Goal: Information Seeking & Learning: Learn about a topic

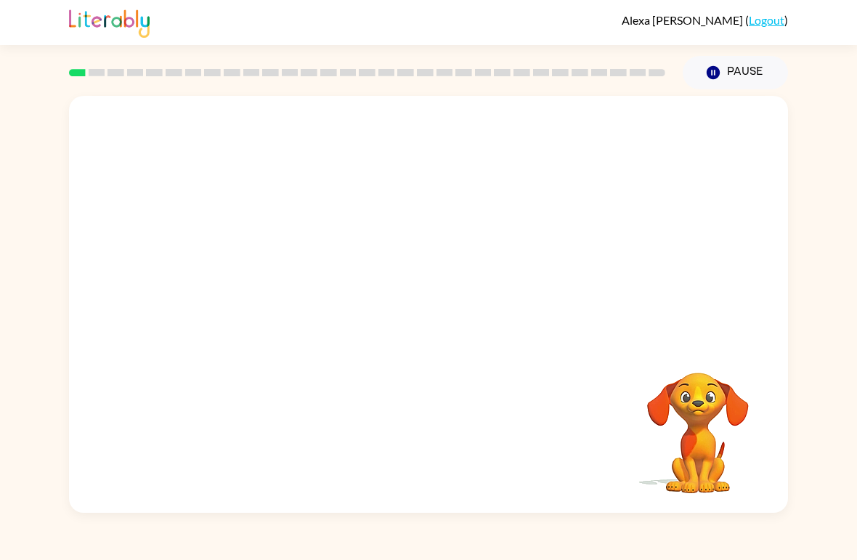
click at [666, 421] on video "Your browser must support playing .mp4 files to use Literably. Please try using…" at bounding box center [697, 422] width 145 height 145
click at [438, 321] on icon "button" at bounding box center [428, 311] width 25 height 25
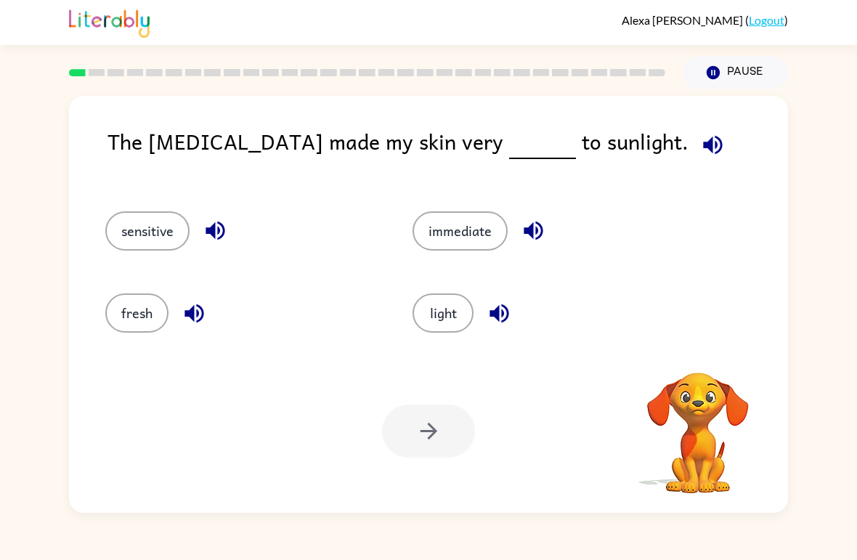
click at [700, 141] on icon "button" at bounding box center [712, 144] width 25 height 25
click at [102, 238] on div "sensitive" at bounding box center [231, 225] width 307 height 82
click at [105, 217] on div "sensitive" at bounding box center [231, 225] width 307 height 82
click at [104, 216] on div "sensitive" at bounding box center [231, 225] width 307 height 82
click at [132, 235] on button "sensitive" at bounding box center [147, 230] width 84 height 39
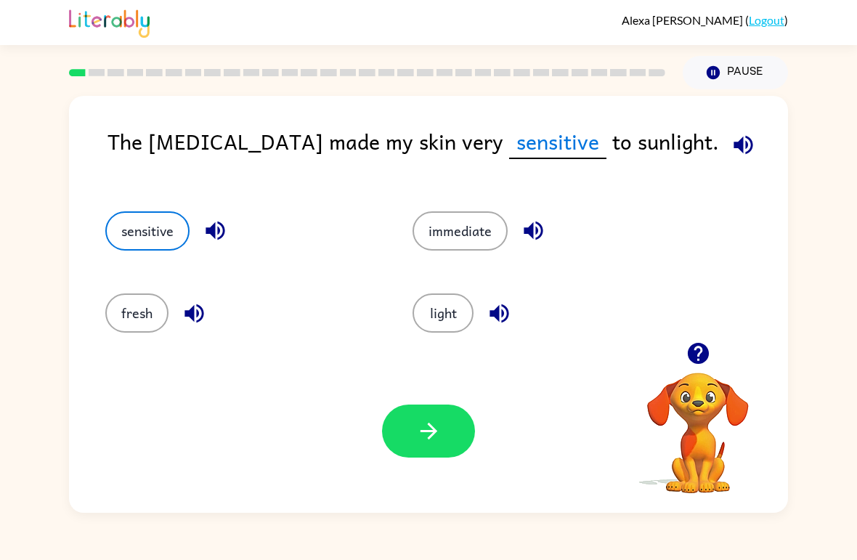
click at [446, 445] on button "button" at bounding box center [428, 431] width 93 height 53
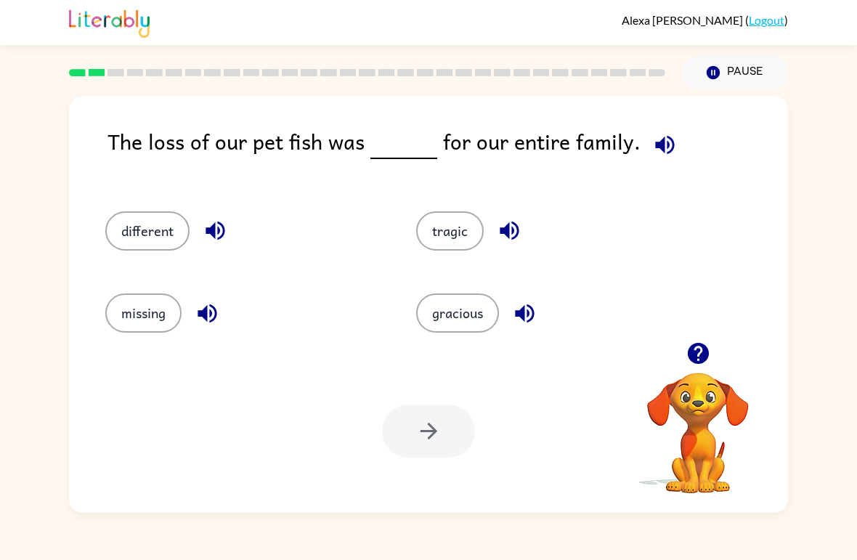
click at [660, 145] on icon "button" at bounding box center [664, 144] width 19 height 19
click at [120, 232] on button "different" at bounding box center [147, 230] width 84 height 39
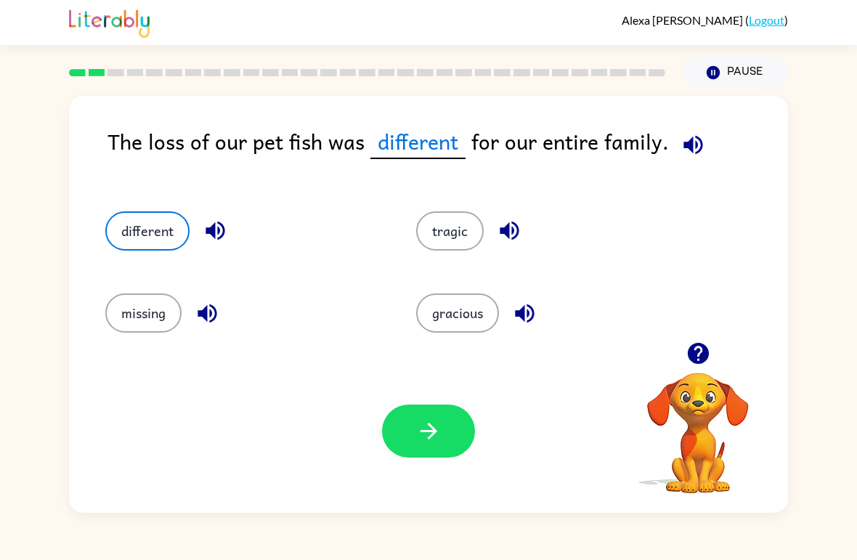
click at [443, 418] on button "button" at bounding box center [428, 431] width 93 height 53
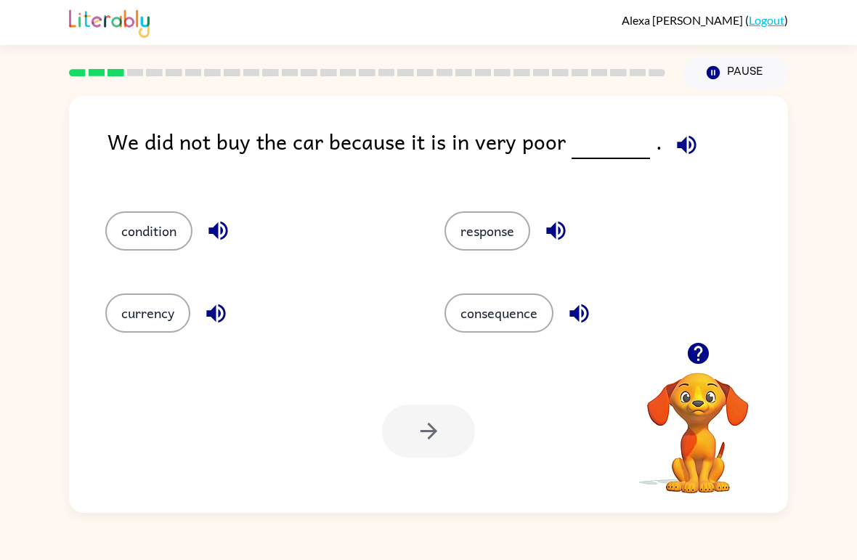
click at [668, 160] on button "button" at bounding box center [686, 144] width 37 height 37
click at [115, 224] on button "condition" at bounding box center [148, 230] width 87 height 39
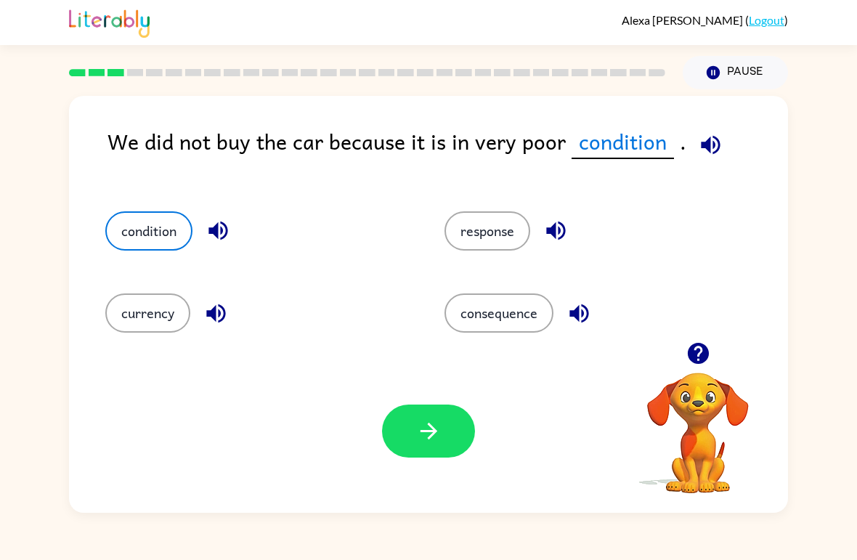
click at [453, 437] on button "button" at bounding box center [428, 431] width 93 height 53
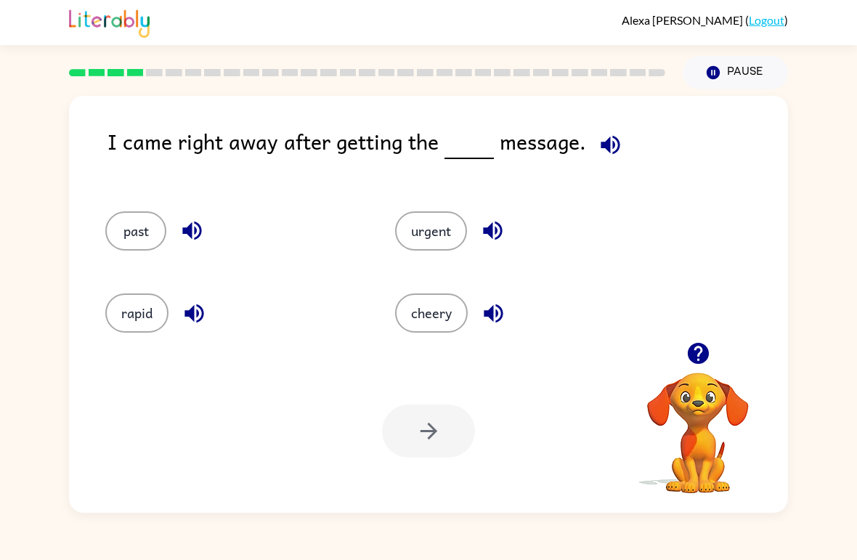
click at [600, 154] on icon "button" at bounding box center [610, 144] width 25 height 25
click at [458, 238] on button "urgent" at bounding box center [431, 230] width 72 height 39
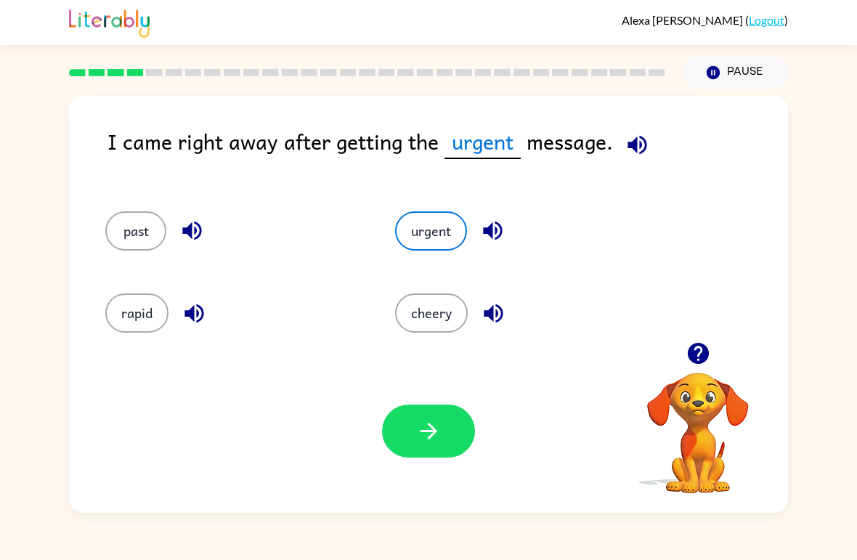
click at [482, 418] on div "Your browser must support playing .mp4 files to use Literably. Please try using…" at bounding box center [428, 430] width 719 height 163
click at [461, 442] on button "button" at bounding box center [428, 431] width 93 height 53
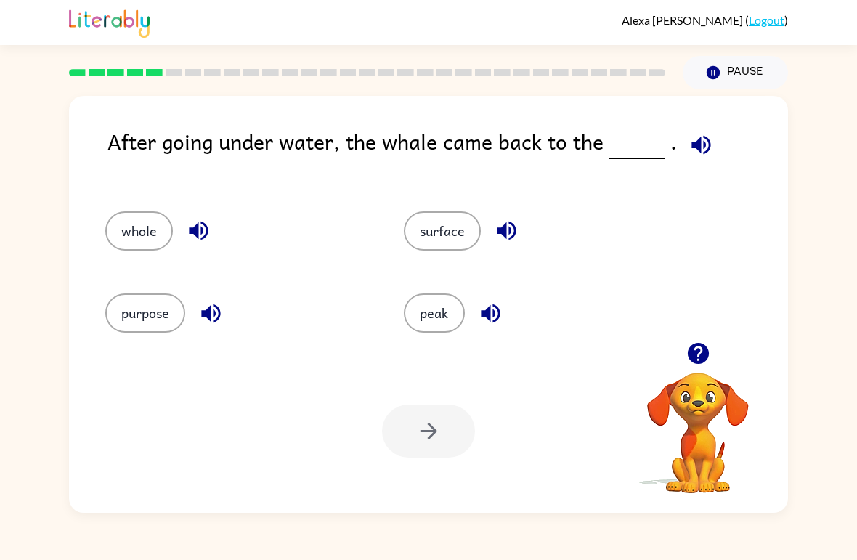
click at [697, 139] on icon "button" at bounding box center [701, 144] width 25 height 25
click at [455, 251] on button "surface" at bounding box center [442, 230] width 77 height 39
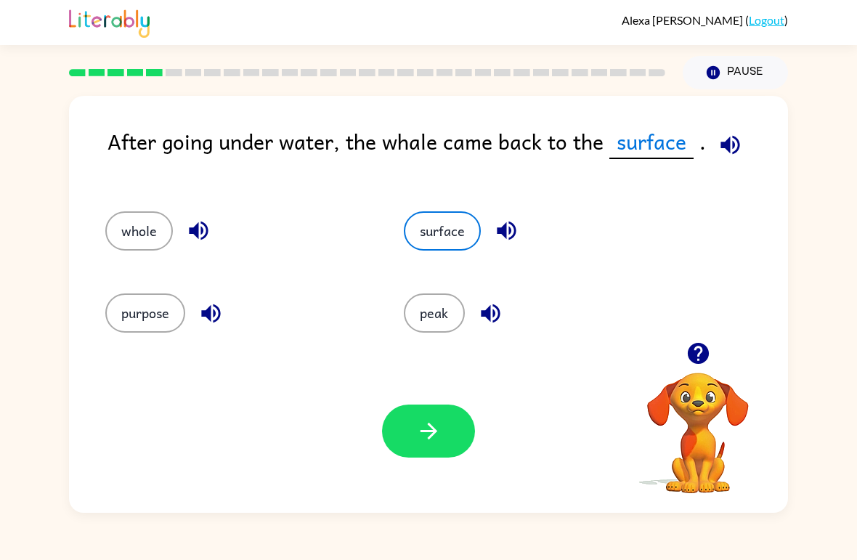
click at [461, 258] on div "surface" at bounding box center [525, 225] width 299 height 82
click at [447, 437] on button "button" at bounding box center [428, 431] width 93 height 53
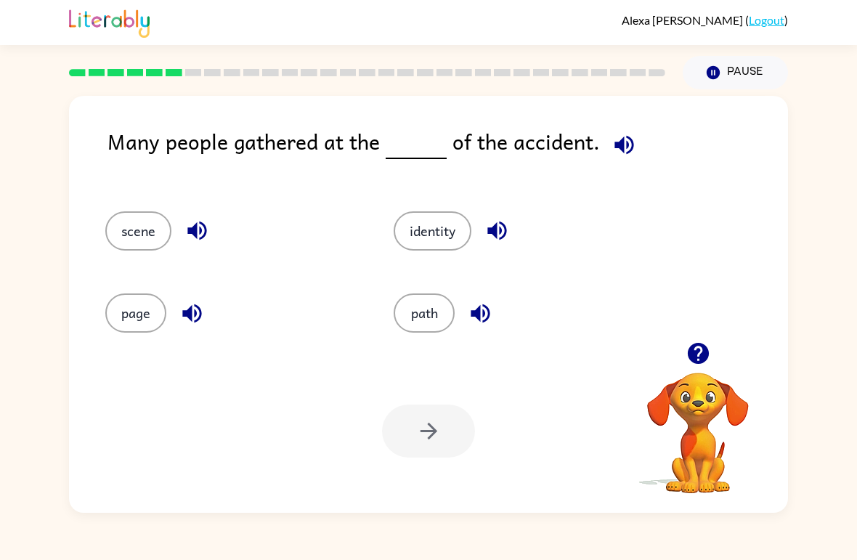
click at [620, 153] on icon "button" at bounding box center [624, 144] width 25 height 25
click at [450, 240] on button "identity" at bounding box center [433, 230] width 78 height 39
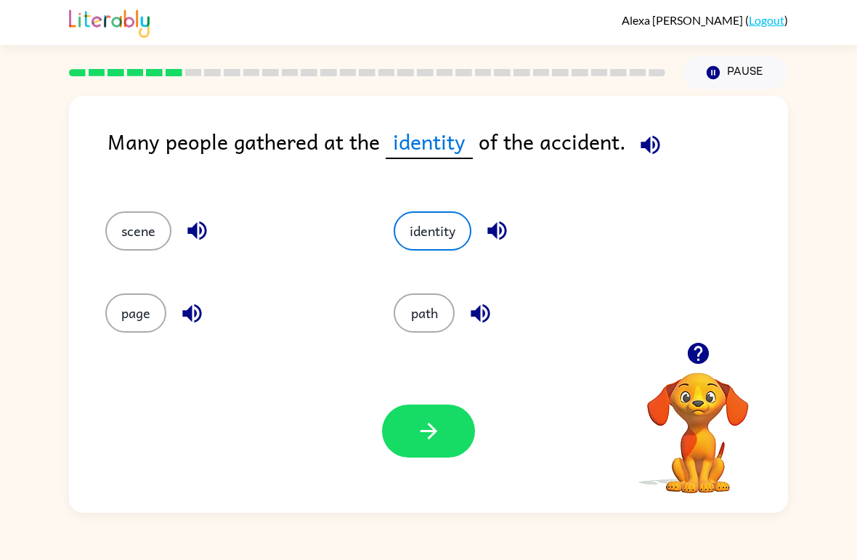
click at [415, 390] on div "Your browser must support playing .mp4 files to use Literably. Please try using…" at bounding box center [428, 430] width 719 height 163
click at [442, 448] on button "button" at bounding box center [428, 431] width 93 height 53
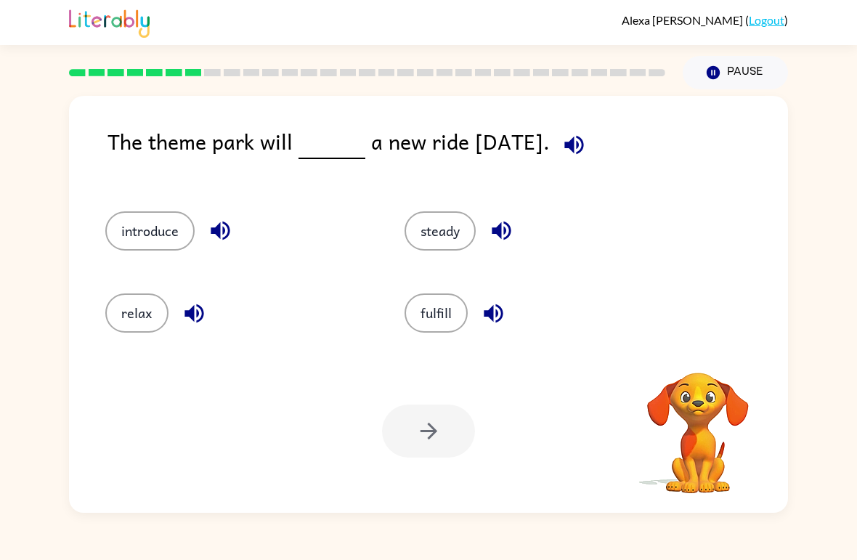
click at [583, 145] on icon "button" at bounding box center [573, 144] width 19 height 19
click at [587, 149] on icon "button" at bounding box center [574, 144] width 25 height 25
click at [117, 215] on button "introduce" at bounding box center [149, 230] width 89 height 39
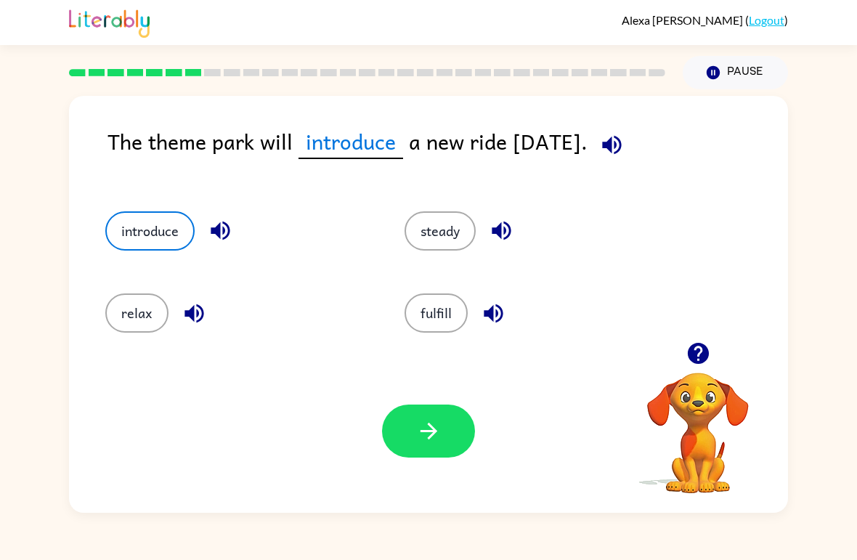
click at [426, 437] on icon "button" at bounding box center [428, 430] width 25 height 25
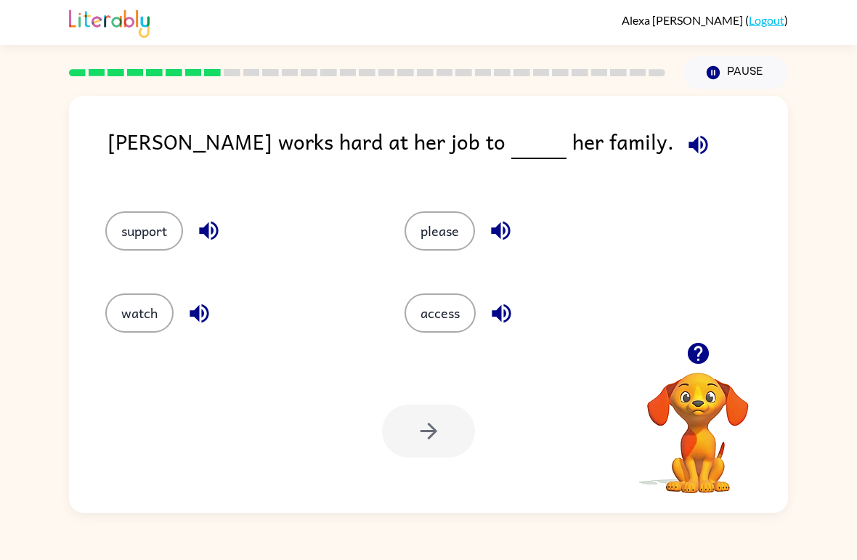
click at [686, 136] on icon "button" at bounding box center [698, 144] width 25 height 25
click at [133, 207] on div "support" at bounding box center [227, 225] width 299 height 82
click at [119, 216] on button "support" at bounding box center [144, 230] width 78 height 39
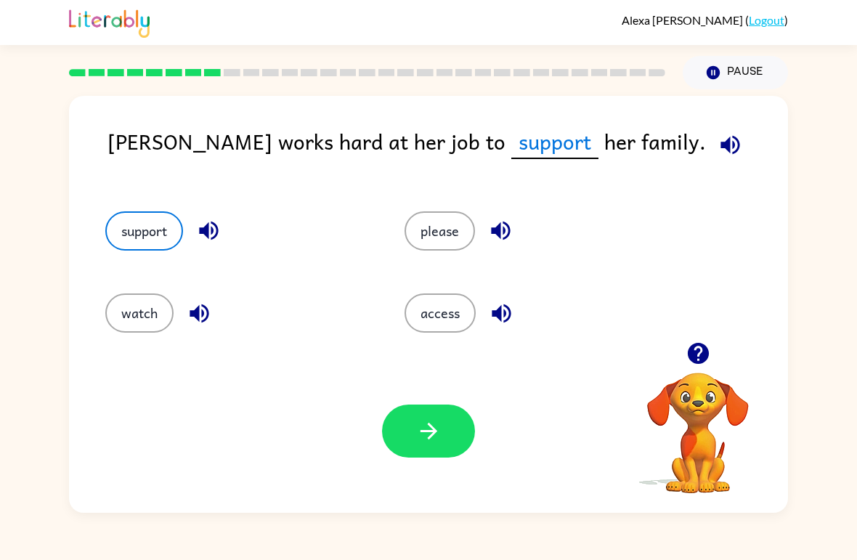
click at [441, 401] on div "Your browser must support playing .mp4 files to use Literably. Please try using…" at bounding box center [428, 430] width 719 height 163
click at [451, 414] on button "button" at bounding box center [428, 431] width 93 height 53
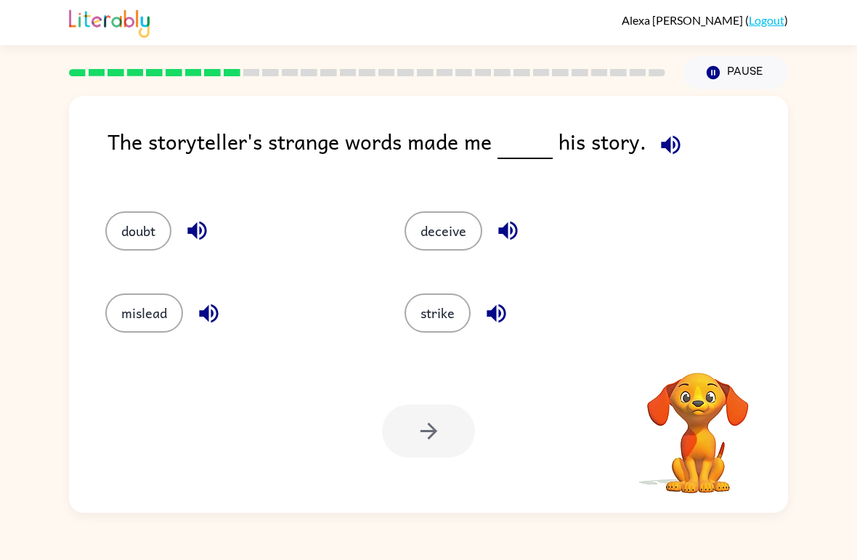
click at [671, 145] on icon "button" at bounding box center [670, 144] width 25 height 25
click at [473, 229] on button "deceive" at bounding box center [444, 230] width 78 height 39
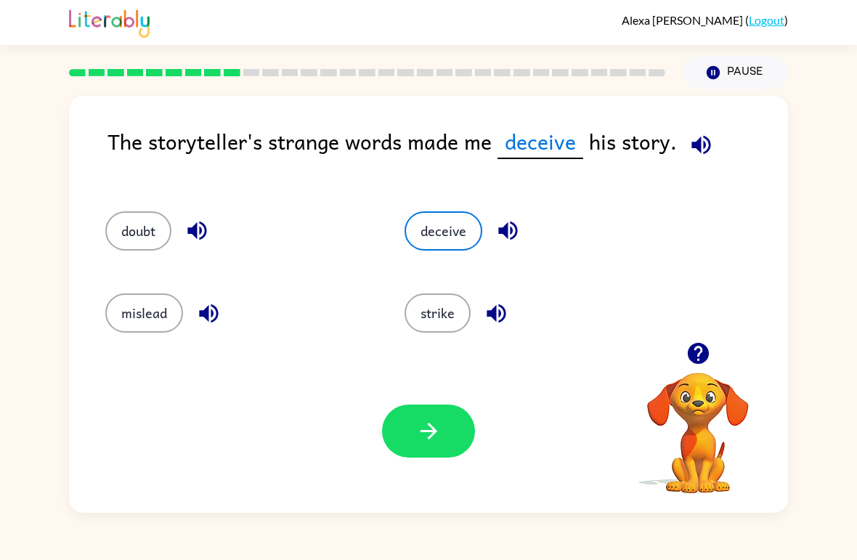
click at [436, 429] on icon "button" at bounding box center [428, 430] width 25 height 25
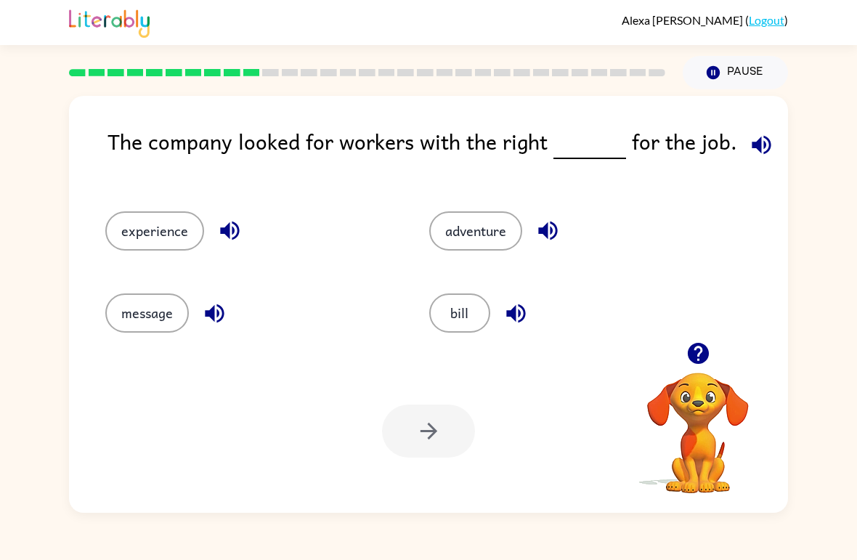
click at [642, 64] on div at bounding box center [367, 72] width 614 height 51
click at [768, 145] on button "button" at bounding box center [761, 144] width 37 height 37
click at [131, 215] on button "experience" at bounding box center [154, 230] width 99 height 39
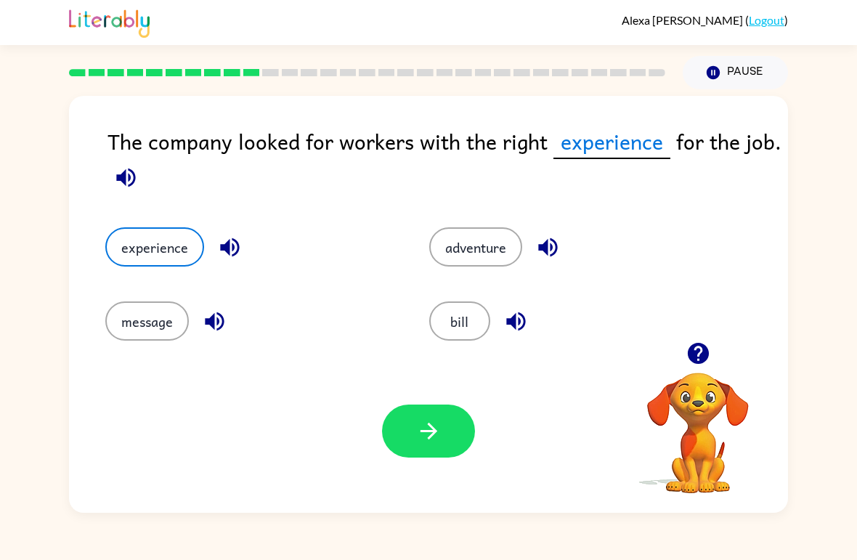
click at [441, 388] on div "Your browser must support playing .mp4 files to use Literably. Please try using…" at bounding box center [428, 430] width 719 height 163
click at [435, 402] on div "Your browser must support playing .mp4 files to use Literably. Please try using…" at bounding box center [428, 430] width 719 height 163
click at [450, 411] on button "button" at bounding box center [428, 431] width 93 height 53
click at [449, 410] on div at bounding box center [428, 431] width 93 height 53
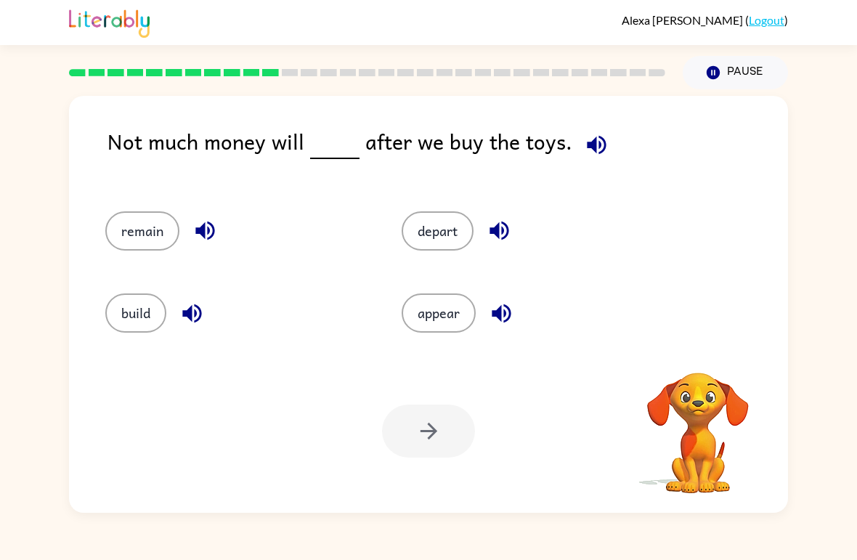
click at [588, 158] on icon "button" at bounding box center [596, 144] width 25 height 25
click at [572, 143] on span at bounding box center [593, 141] width 43 height 33
click at [588, 152] on icon "button" at bounding box center [596, 144] width 19 height 19
click at [165, 234] on button "remain" at bounding box center [142, 230] width 74 height 39
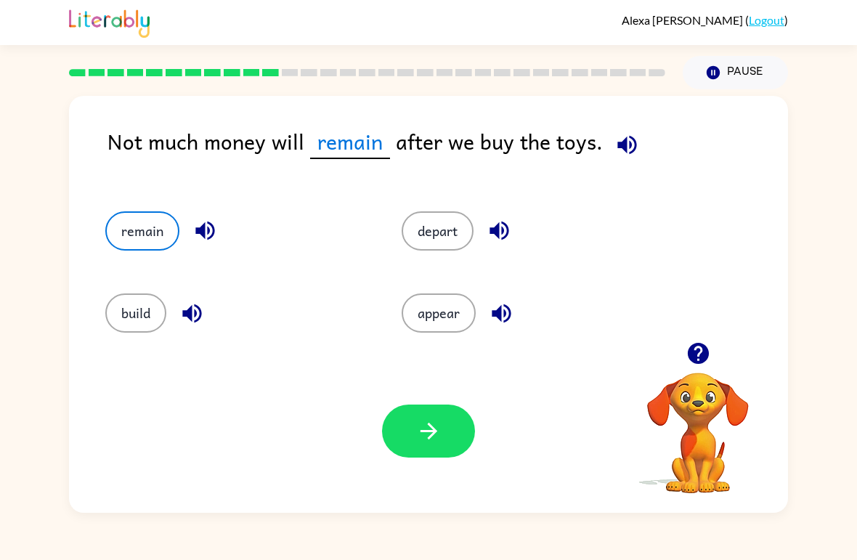
click at [432, 411] on button "button" at bounding box center [428, 431] width 93 height 53
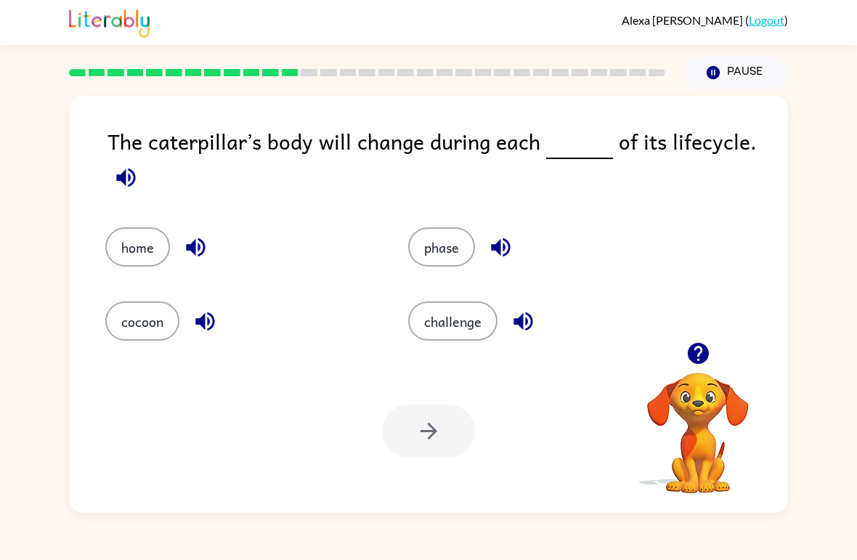
click at [137, 178] on icon "button" at bounding box center [125, 177] width 25 height 25
click at [176, 310] on button "cocoon" at bounding box center [142, 320] width 74 height 39
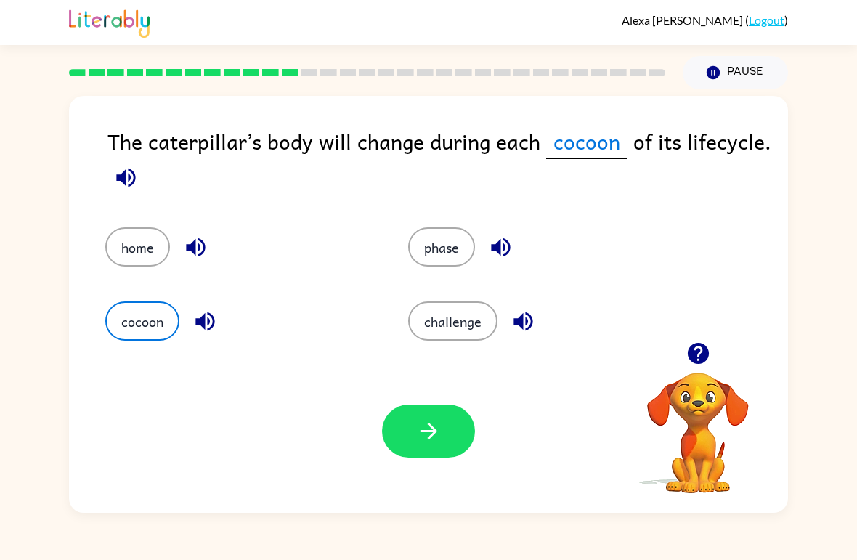
click at [442, 425] on button "button" at bounding box center [428, 431] width 93 height 53
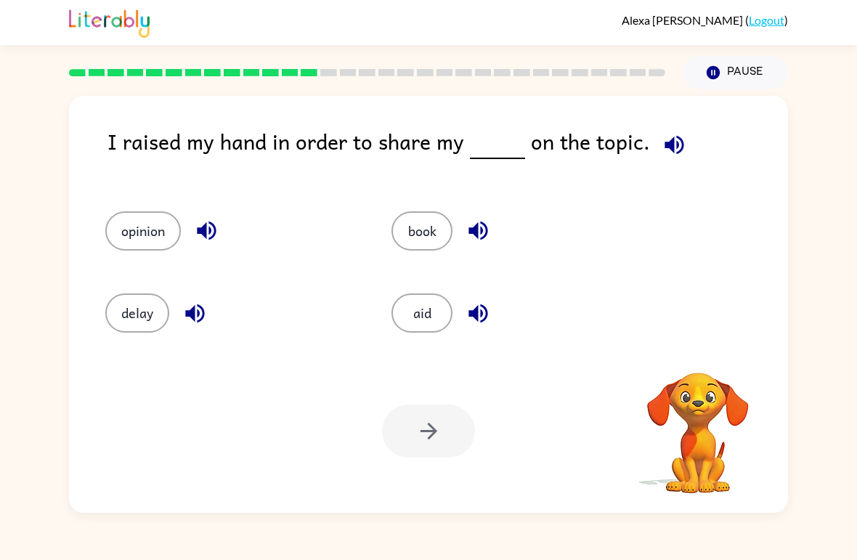
click at [671, 150] on icon "button" at bounding box center [674, 144] width 25 height 25
click at [149, 230] on button "opinion" at bounding box center [143, 230] width 76 height 39
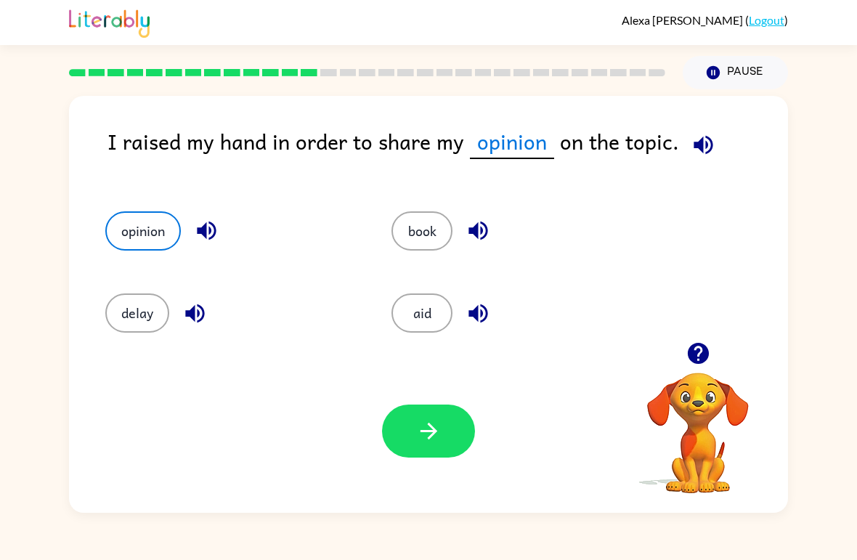
click at [411, 424] on button "button" at bounding box center [428, 431] width 93 height 53
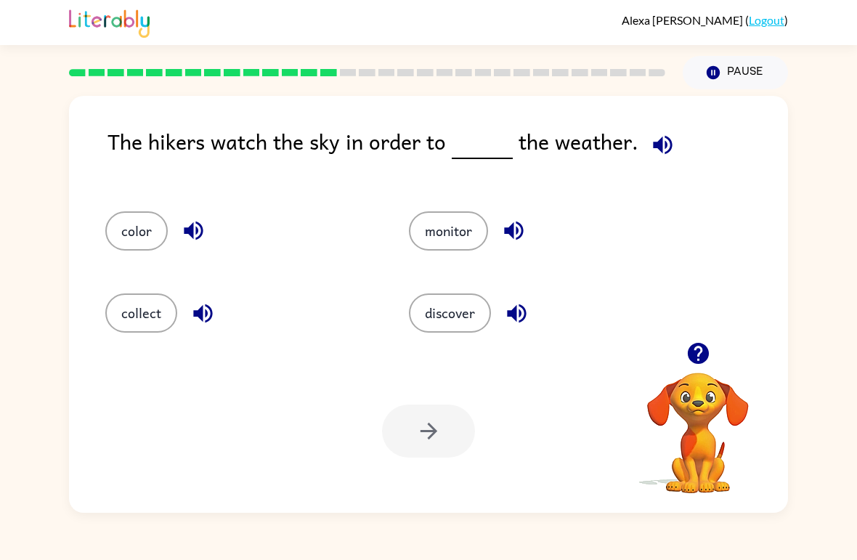
click at [651, 158] on icon "button" at bounding box center [662, 144] width 25 height 25
click at [471, 230] on button "monitor" at bounding box center [448, 230] width 79 height 39
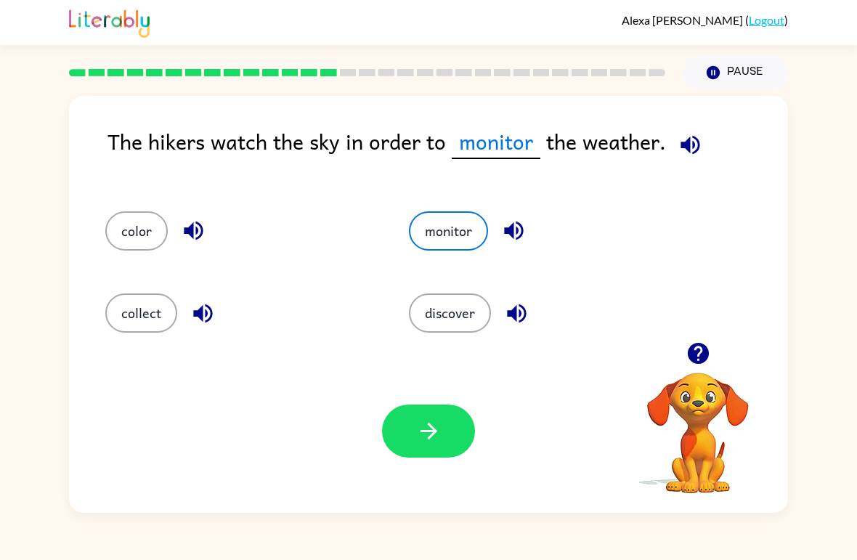
click at [453, 416] on button "button" at bounding box center [428, 431] width 93 height 53
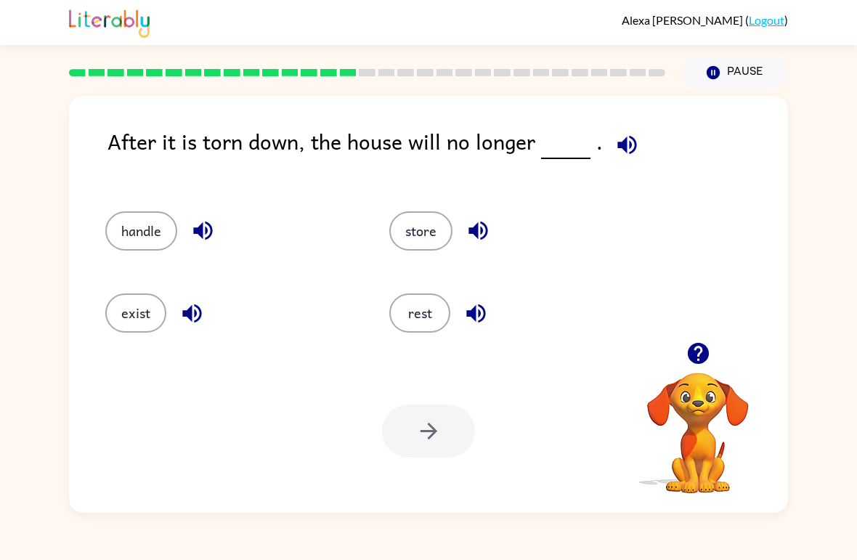
click at [626, 136] on icon "button" at bounding box center [627, 144] width 25 height 25
click at [623, 142] on icon "button" at bounding box center [627, 144] width 25 height 25
click at [160, 227] on button "handle" at bounding box center [141, 230] width 72 height 39
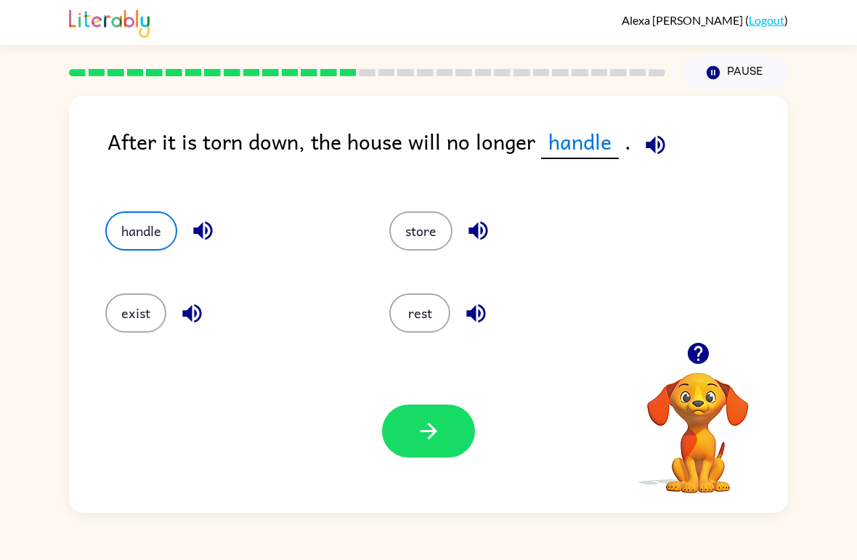
click at [455, 423] on button "button" at bounding box center [428, 431] width 93 height 53
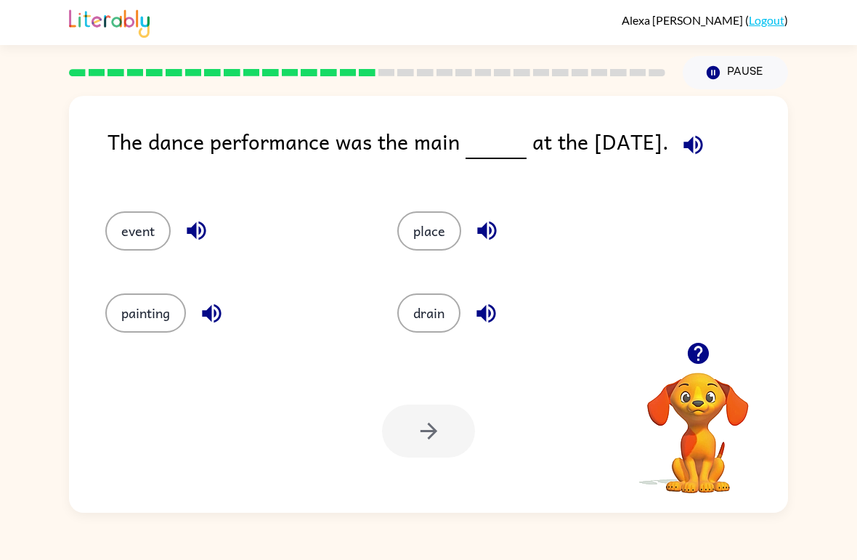
click at [694, 131] on button "button" at bounding box center [693, 144] width 37 height 37
click at [456, 315] on button "drain" at bounding box center [428, 312] width 63 height 39
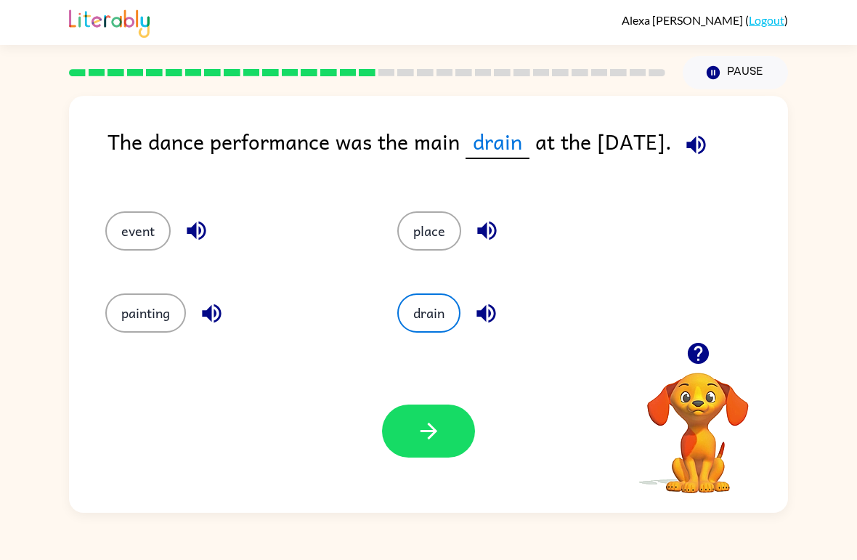
click at [468, 436] on button "button" at bounding box center [428, 431] width 93 height 53
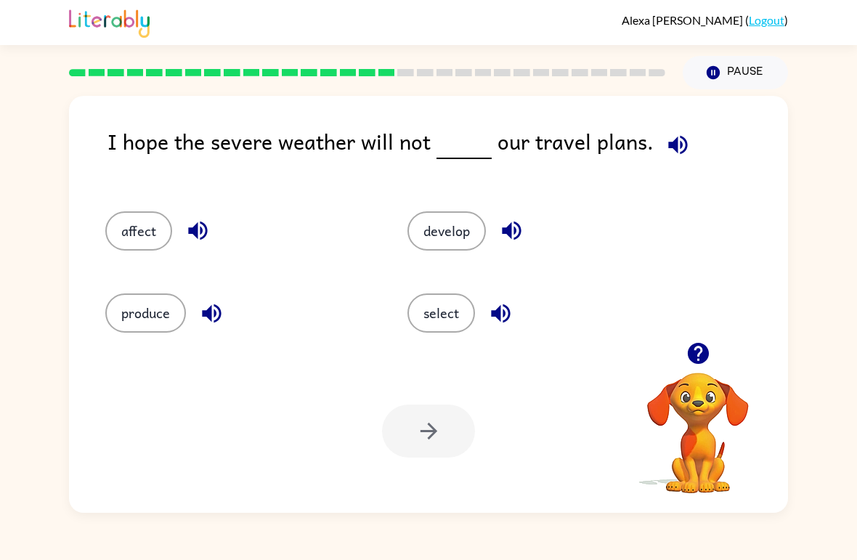
click at [670, 137] on icon "button" at bounding box center [677, 144] width 25 height 25
click at [166, 234] on button "affect" at bounding box center [138, 230] width 67 height 39
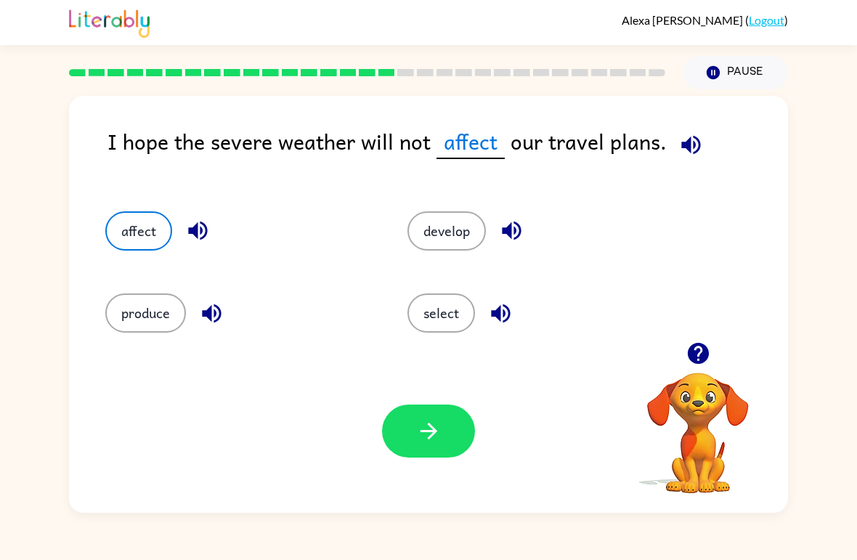
click at [442, 445] on button "button" at bounding box center [428, 431] width 93 height 53
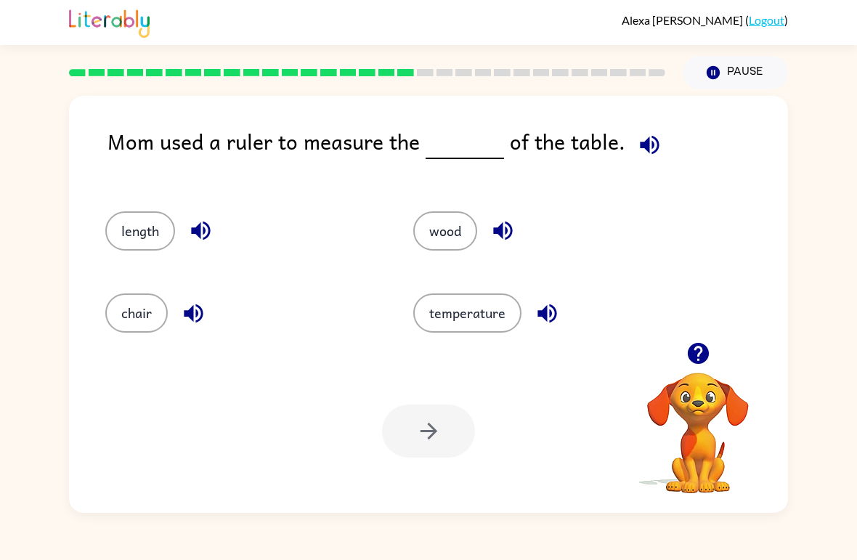
click at [664, 133] on div "Mom used a ruler to measure the of the table." at bounding box center [448, 153] width 681 height 57
click at [652, 137] on icon "button" at bounding box center [649, 144] width 25 height 25
click at [150, 219] on button "length" at bounding box center [140, 230] width 70 height 39
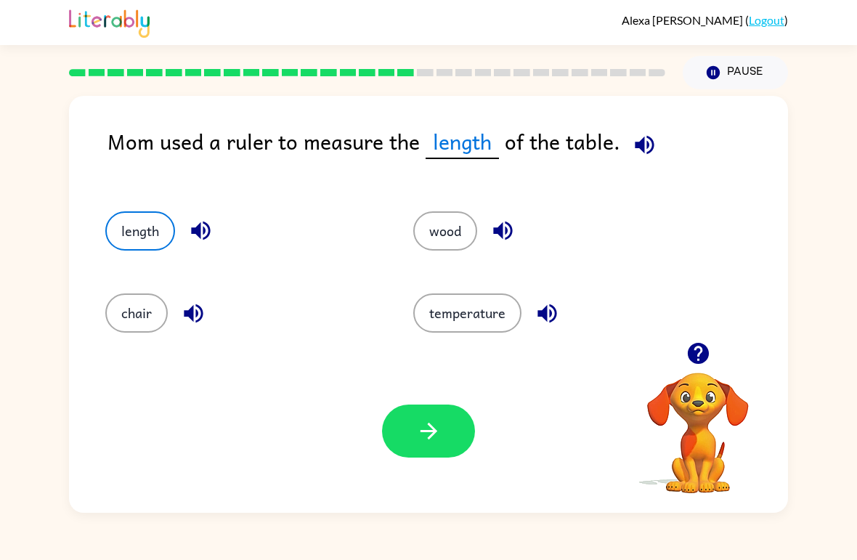
click at [439, 421] on icon "button" at bounding box center [428, 430] width 25 height 25
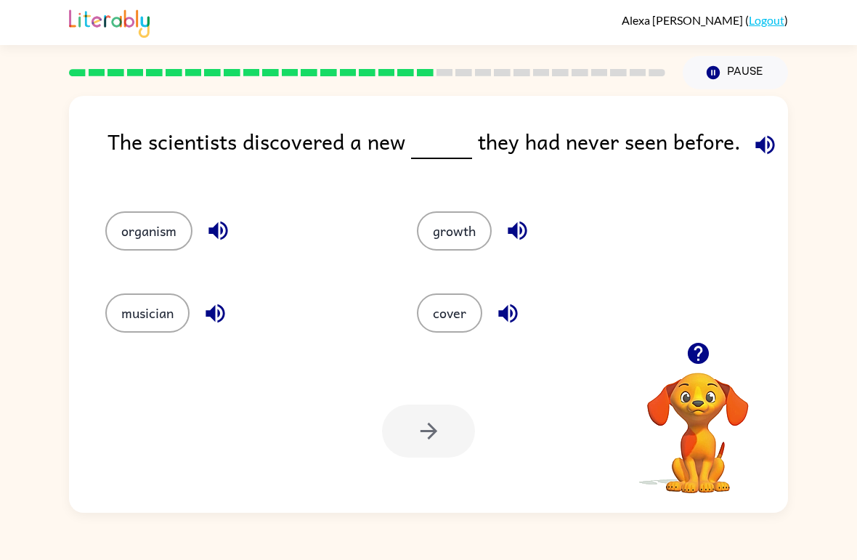
click at [747, 147] on button "button" at bounding box center [765, 144] width 37 height 37
click at [764, 134] on icon "button" at bounding box center [765, 144] width 25 height 25
click at [753, 138] on icon "button" at bounding box center [765, 144] width 25 height 25
click at [768, 145] on icon "button" at bounding box center [764, 144] width 19 height 19
click at [753, 136] on icon "button" at bounding box center [765, 144] width 25 height 25
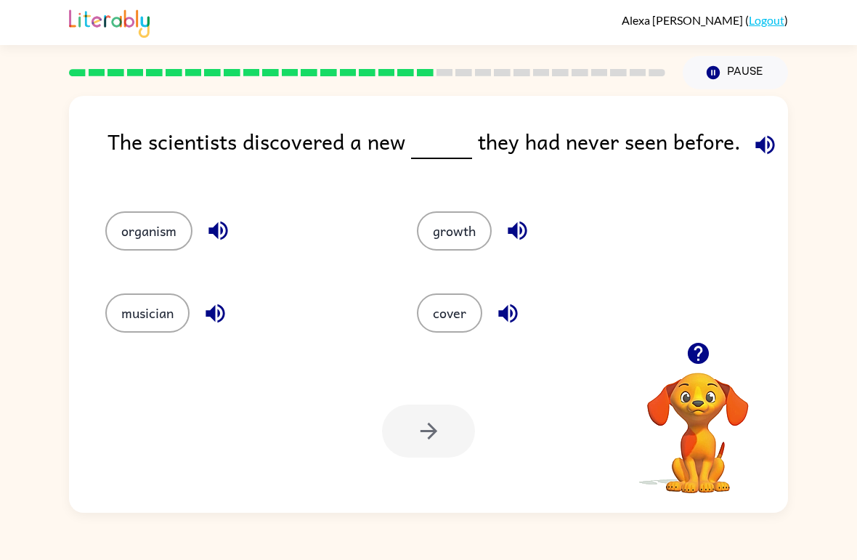
click at [768, 134] on icon "button" at bounding box center [765, 144] width 25 height 25
click at [169, 238] on button "organism" at bounding box center [148, 230] width 87 height 39
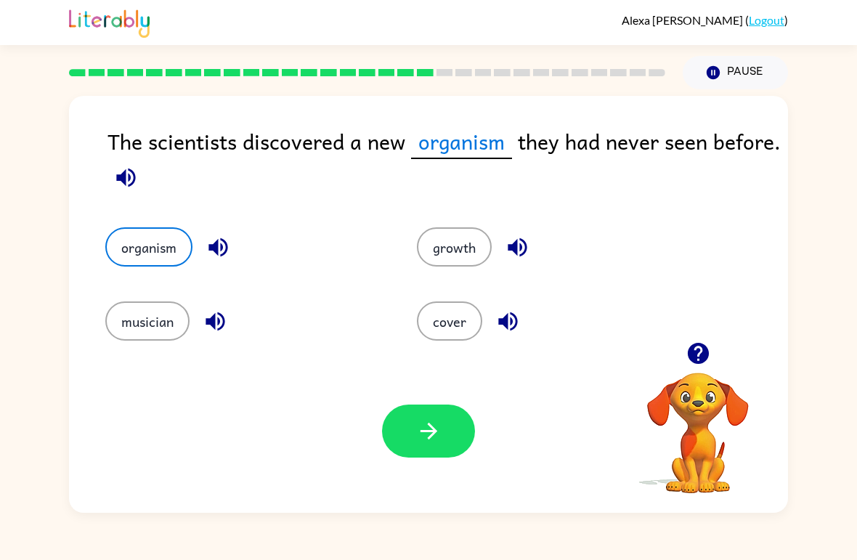
click at [445, 425] on button "button" at bounding box center [428, 431] width 93 height 53
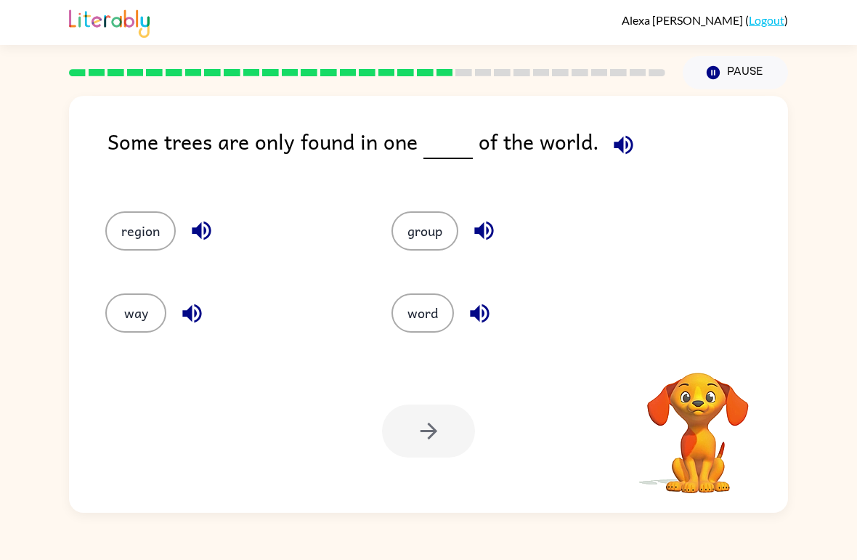
click at [622, 146] on icon "button" at bounding box center [623, 144] width 19 height 19
click at [163, 230] on button "region" at bounding box center [140, 230] width 70 height 39
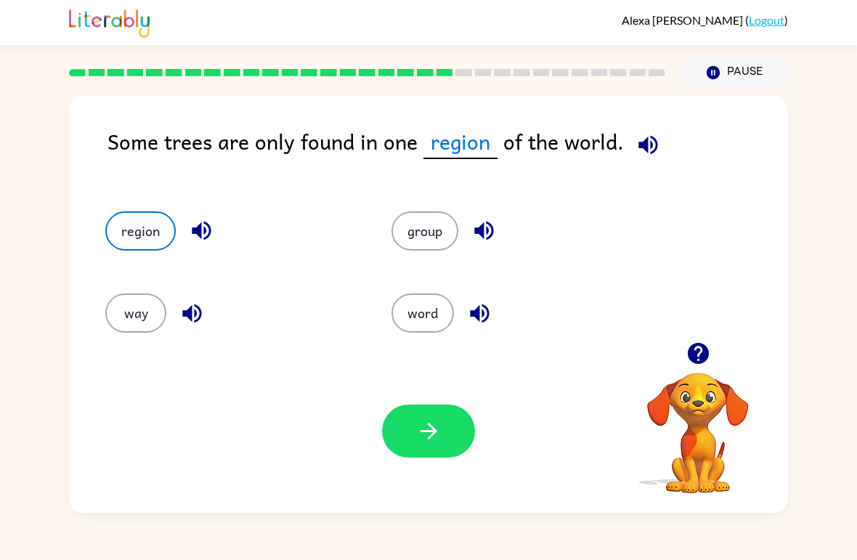
click at [450, 421] on button "button" at bounding box center [428, 431] width 93 height 53
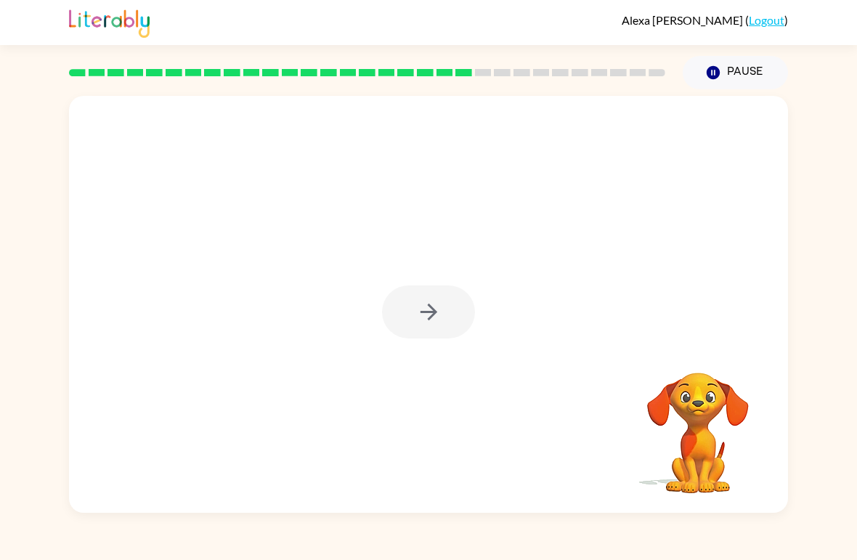
click at [450, 313] on div at bounding box center [428, 311] width 93 height 53
click at [432, 309] on icon "button" at bounding box center [428, 312] width 17 height 17
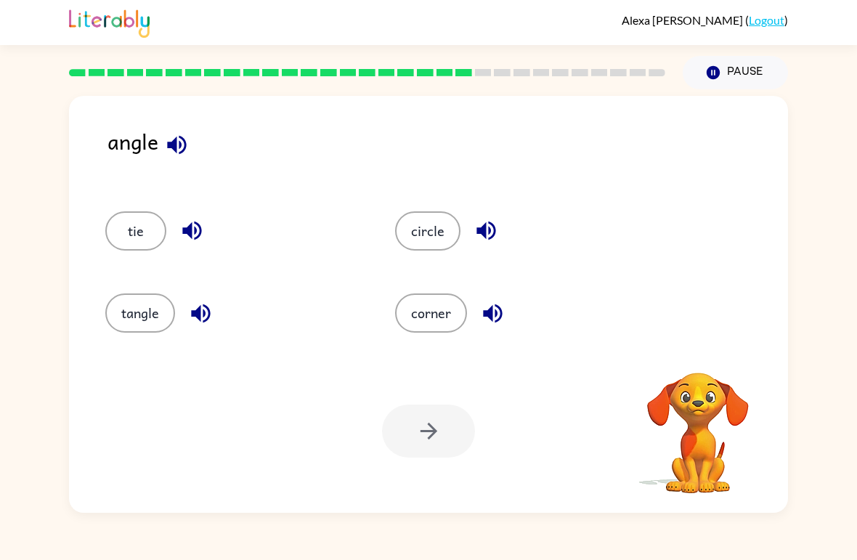
click at [178, 153] on icon "button" at bounding box center [176, 144] width 25 height 25
click at [174, 144] on icon "button" at bounding box center [176, 144] width 19 height 19
click at [179, 232] on button "button" at bounding box center [192, 230] width 37 height 37
click at [191, 309] on icon "button" at bounding box center [200, 313] width 25 height 25
click at [482, 219] on icon "button" at bounding box center [486, 230] width 25 height 25
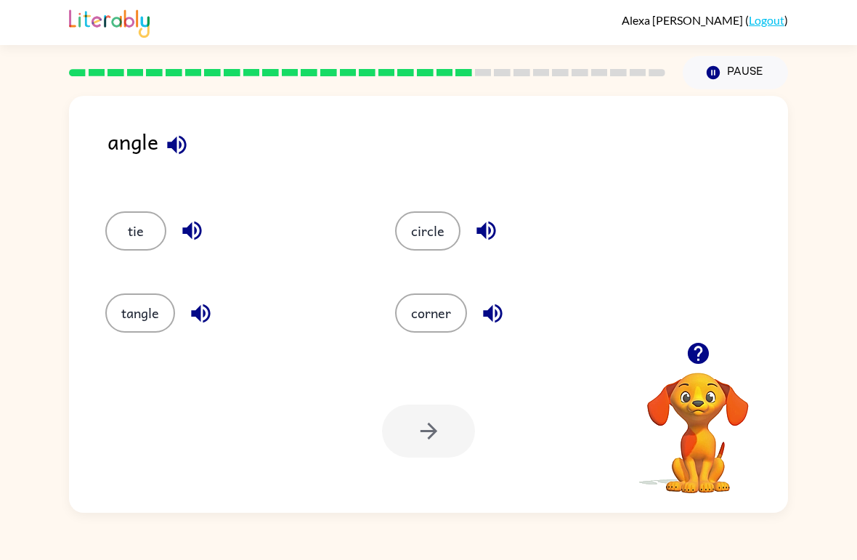
click at [496, 313] on icon "button" at bounding box center [492, 313] width 19 height 19
click at [453, 305] on button "corner" at bounding box center [431, 312] width 72 height 39
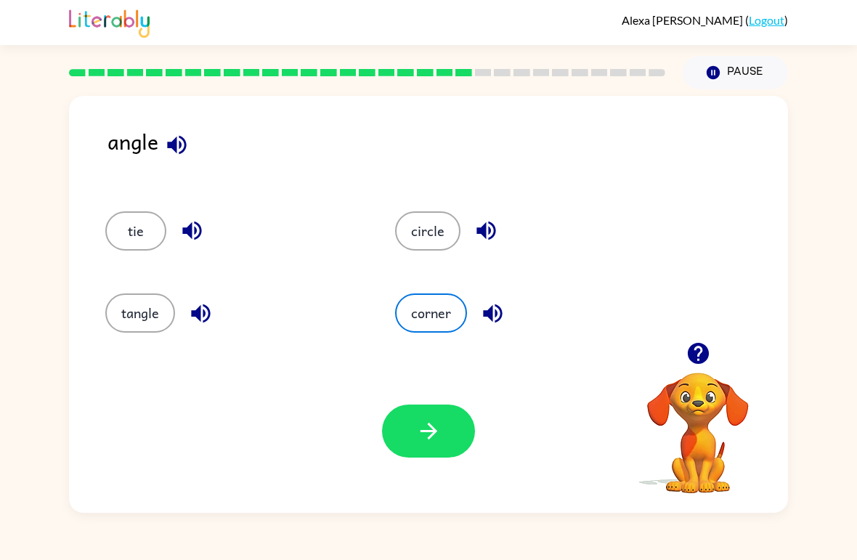
click at [471, 439] on button "button" at bounding box center [428, 431] width 93 height 53
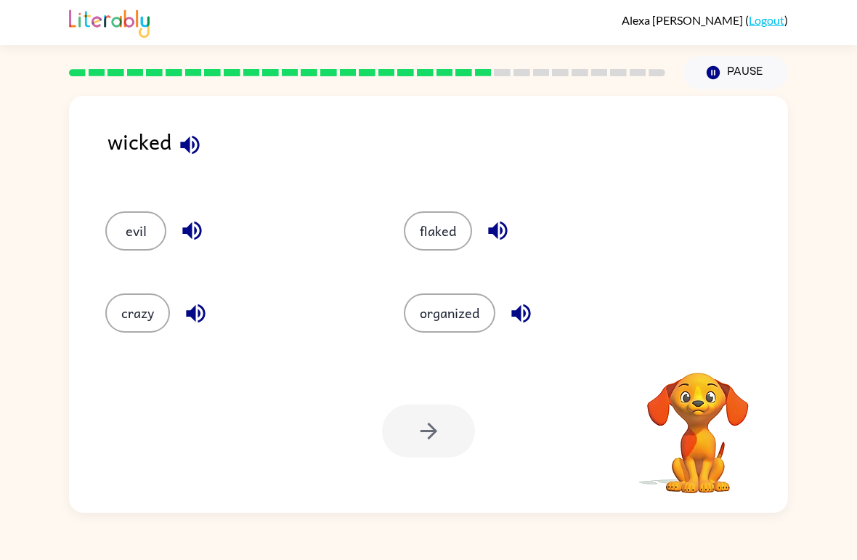
click at [203, 152] on icon "button" at bounding box center [189, 144] width 25 height 25
click at [195, 240] on icon "button" at bounding box center [191, 231] width 19 height 19
click at [165, 227] on button "evil" at bounding box center [135, 230] width 61 height 39
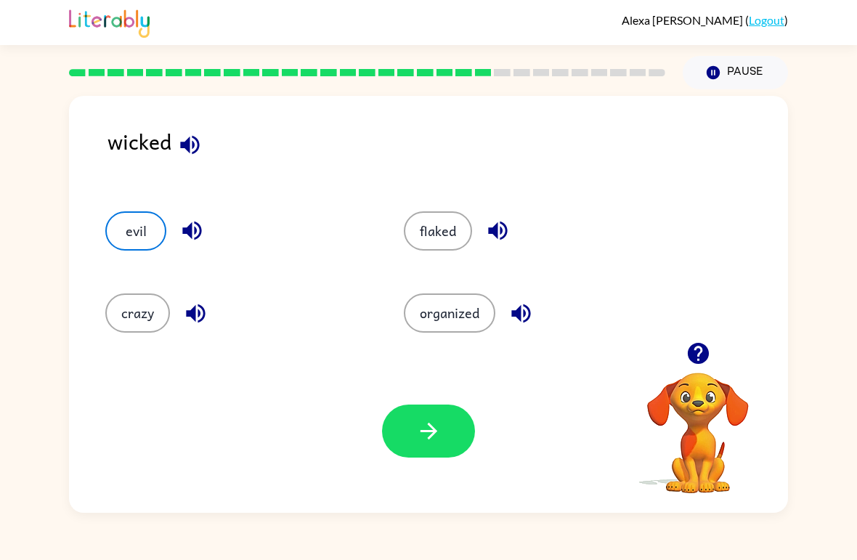
click at [461, 426] on button "button" at bounding box center [428, 431] width 93 height 53
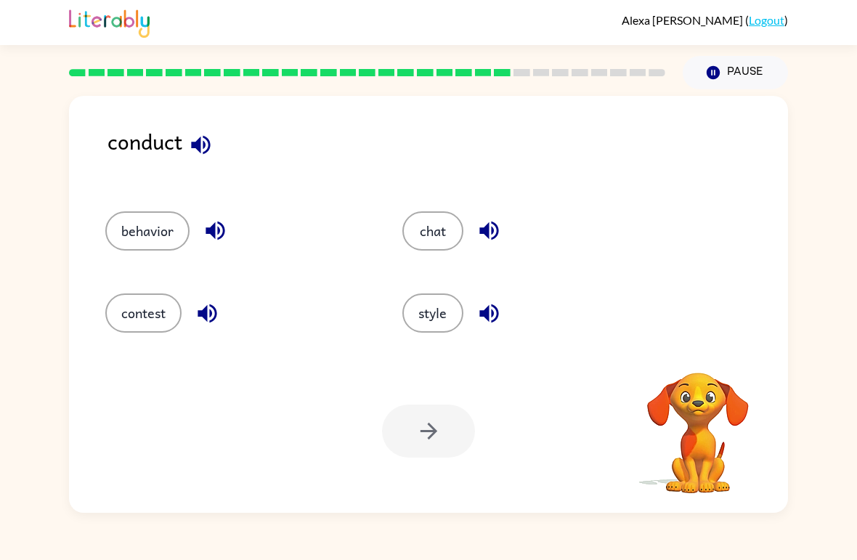
click at [198, 142] on icon "button" at bounding box center [200, 144] width 19 height 19
click at [219, 226] on icon "button" at bounding box center [215, 230] width 25 height 25
click at [211, 320] on icon "button" at bounding box center [207, 313] width 25 height 25
click at [507, 232] on button "button" at bounding box center [489, 230] width 37 height 37
click at [503, 214] on div "chat" at bounding box center [534, 230] width 264 height 39
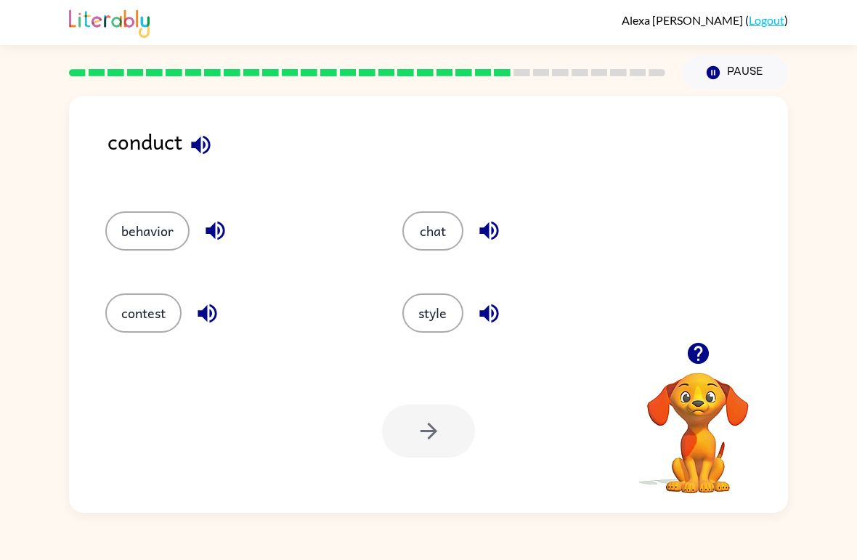
click at [506, 312] on button "button" at bounding box center [489, 313] width 37 height 37
click at [184, 245] on button "behavior" at bounding box center [147, 230] width 84 height 39
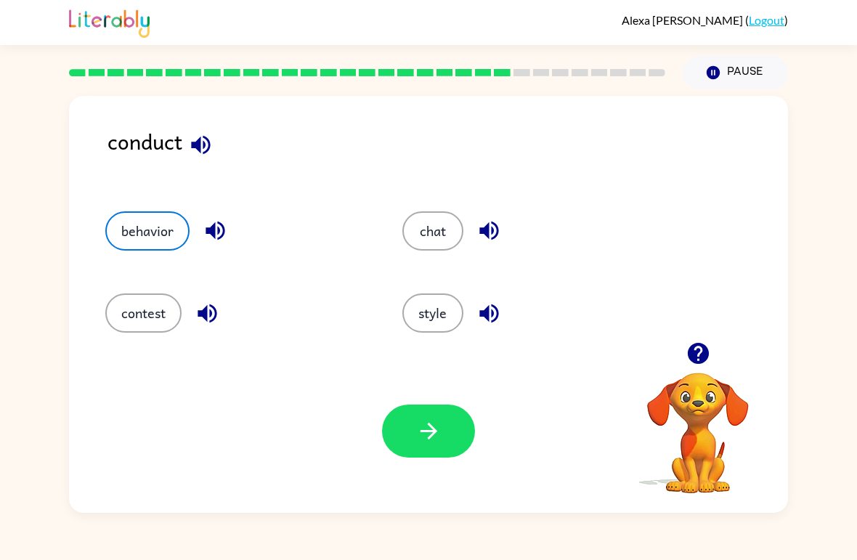
click at [474, 410] on div at bounding box center [428, 431] width 93 height 53
click at [467, 405] on div at bounding box center [428, 431] width 93 height 53
click at [461, 421] on button "button" at bounding box center [428, 431] width 93 height 53
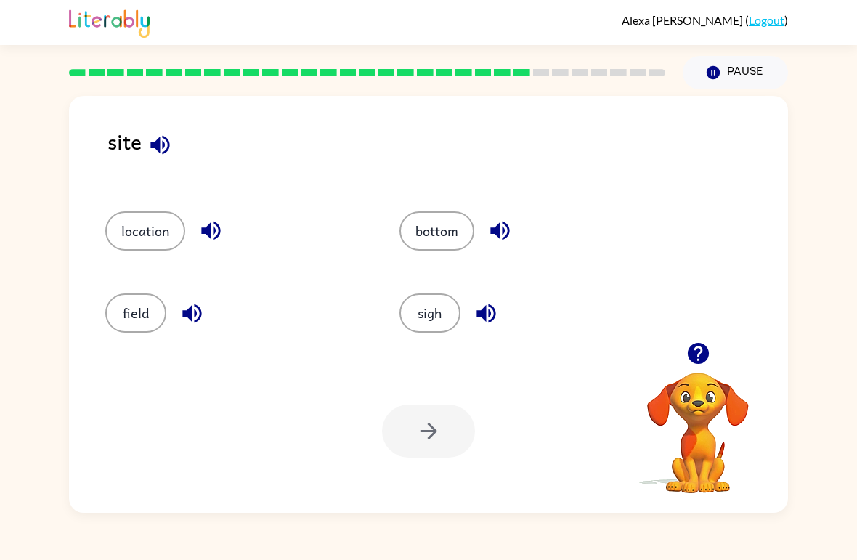
click at [171, 149] on icon "button" at bounding box center [159, 144] width 25 height 25
click at [214, 237] on icon "button" at bounding box center [210, 230] width 25 height 25
click at [232, 221] on div "location" at bounding box center [235, 230] width 261 height 39
click at [186, 301] on icon "button" at bounding box center [191, 313] width 25 height 25
click at [516, 240] on button "button" at bounding box center [500, 230] width 37 height 37
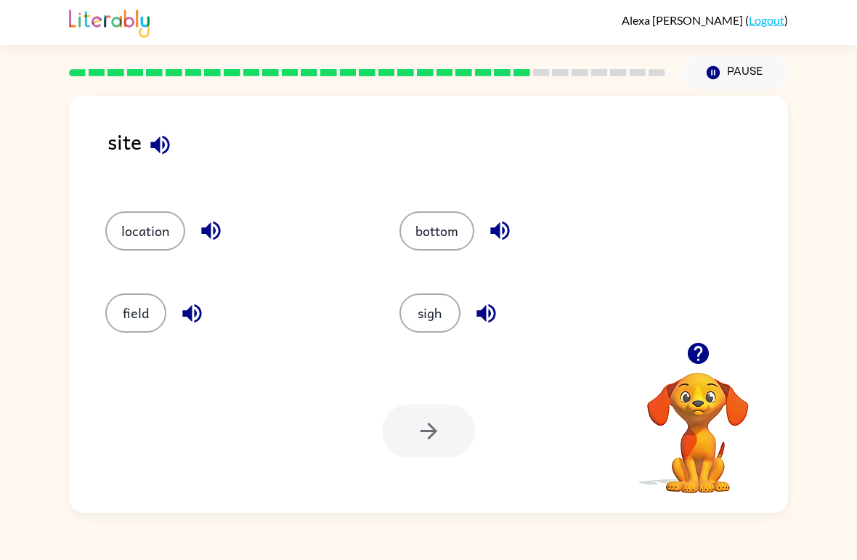
click at [506, 300] on div "sigh" at bounding box center [530, 312] width 261 height 39
click at [498, 309] on icon "button" at bounding box center [486, 313] width 25 height 25
click at [441, 309] on button "sigh" at bounding box center [430, 312] width 61 height 39
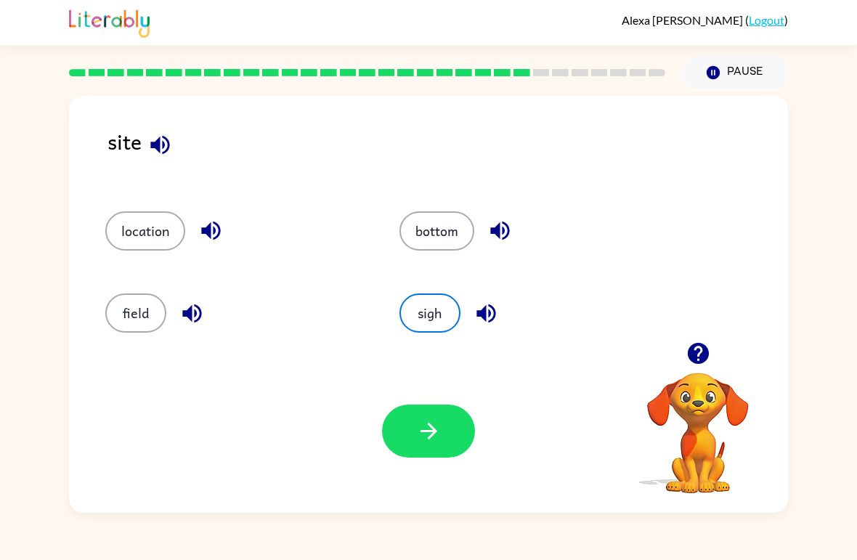
click at [464, 399] on div "Your browser must support playing .mp4 files to use Literably. Please try using…" at bounding box center [428, 430] width 719 height 163
click at [448, 417] on button "button" at bounding box center [428, 431] width 93 height 53
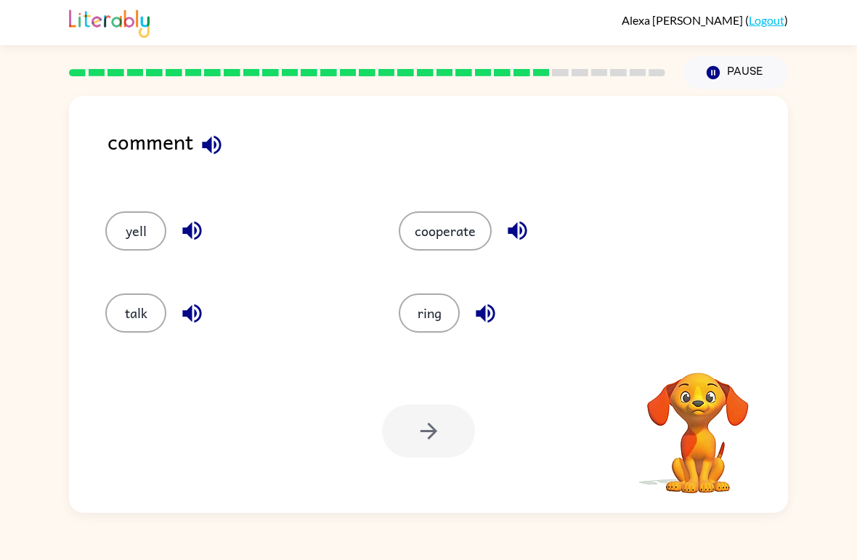
click at [212, 158] on icon "button" at bounding box center [211, 144] width 25 height 25
click at [205, 242] on button "button" at bounding box center [192, 230] width 37 height 37
click at [195, 310] on icon "button" at bounding box center [191, 313] width 25 height 25
click at [529, 226] on icon "button" at bounding box center [517, 230] width 25 height 25
click at [500, 305] on button "button" at bounding box center [485, 313] width 37 height 37
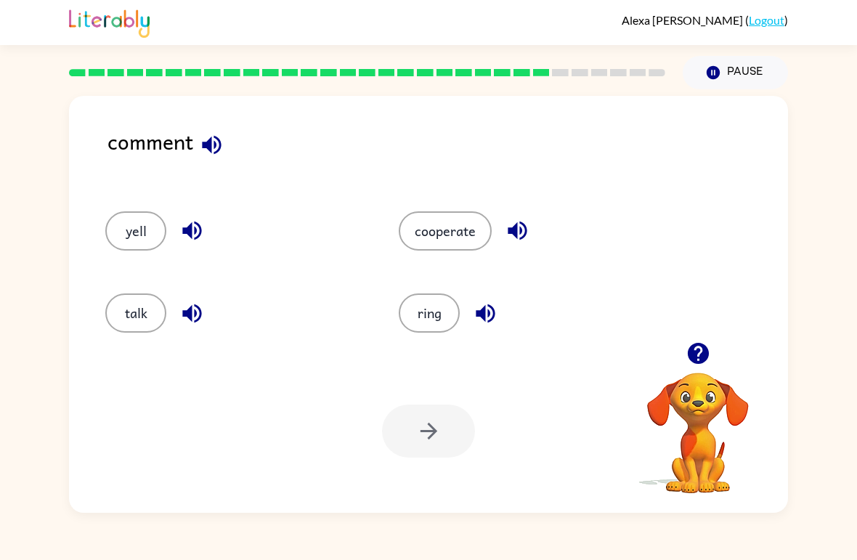
click at [153, 322] on button "talk" at bounding box center [135, 312] width 61 height 39
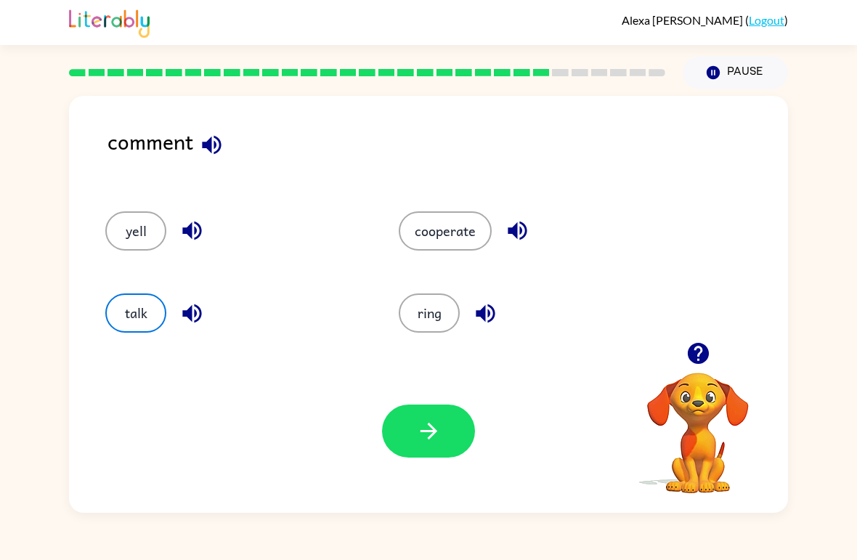
click at [466, 435] on button "button" at bounding box center [428, 431] width 93 height 53
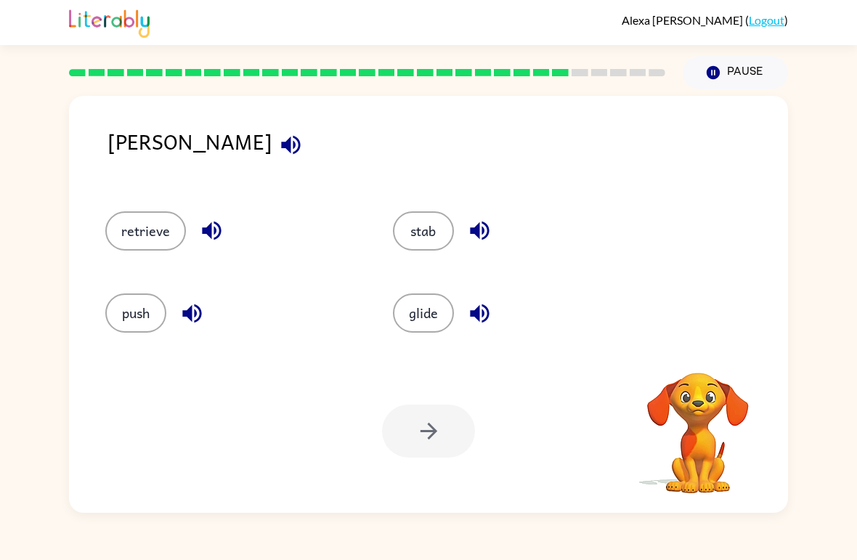
click at [203, 131] on div "[PERSON_NAME]" at bounding box center [448, 153] width 681 height 57
click at [278, 154] on icon "button" at bounding box center [290, 144] width 25 height 25
click at [214, 240] on icon "button" at bounding box center [211, 231] width 19 height 19
click at [228, 331] on div "push" at bounding box center [232, 312] width 254 height 39
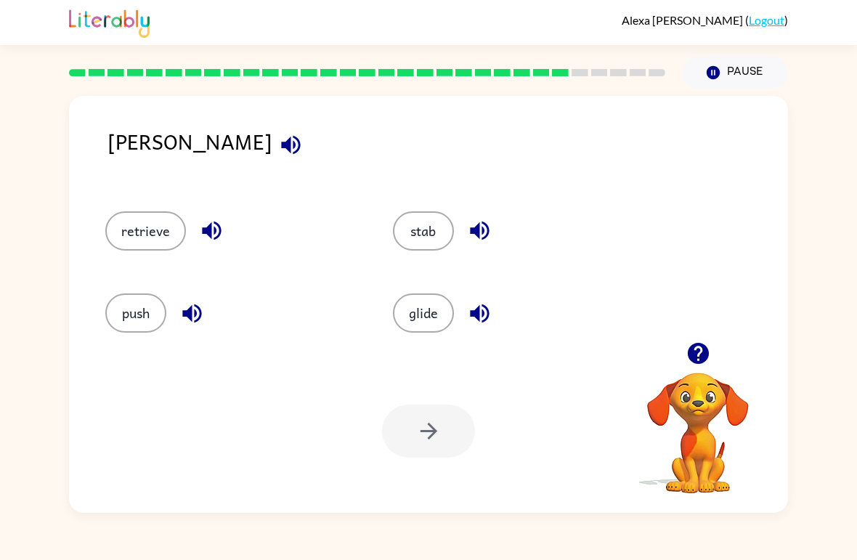
click at [206, 295] on div "push" at bounding box center [232, 312] width 254 height 39
click at [493, 219] on button "button" at bounding box center [479, 230] width 37 height 37
click at [442, 227] on button "stab" at bounding box center [423, 230] width 61 height 39
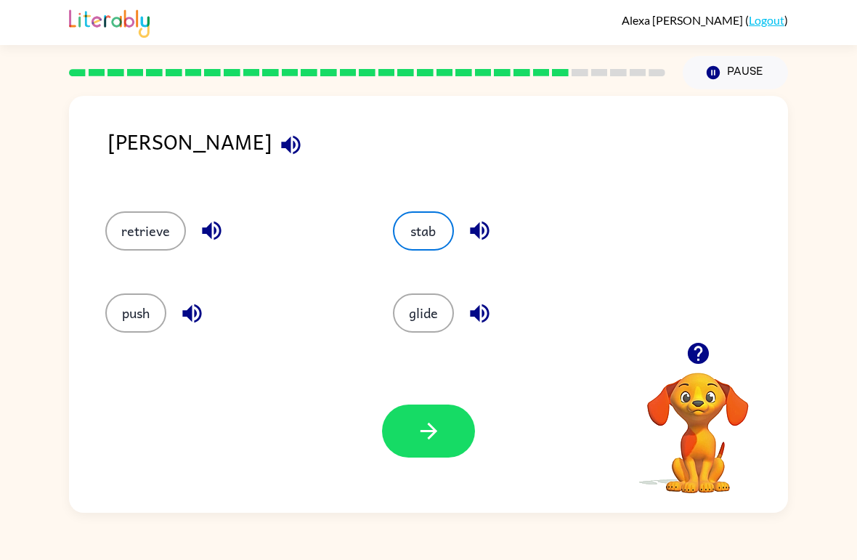
click at [459, 423] on button "button" at bounding box center [428, 431] width 93 height 53
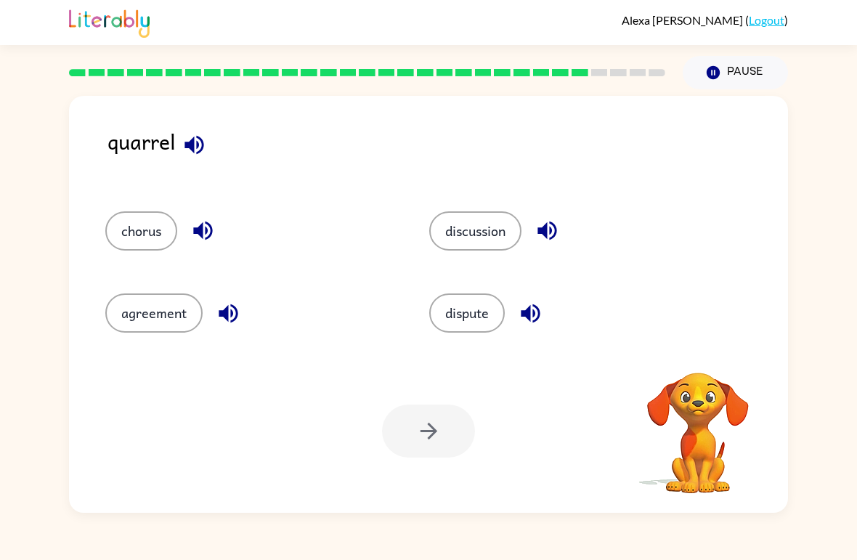
click at [182, 152] on icon "button" at bounding box center [194, 144] width 25 height 25
click at [200, 147] on icon "button" at bounding box center [194, 144] width 25 height 25
click at [208, 139] on button "button" at bounding box center [194, 144] width 37 height 37
click at [221, 231] on button "button" at bounding box center [203, 230] width 37 height 37
click at [218, 234] on button "button" at bounding box center [203, 230] width 37 height 37
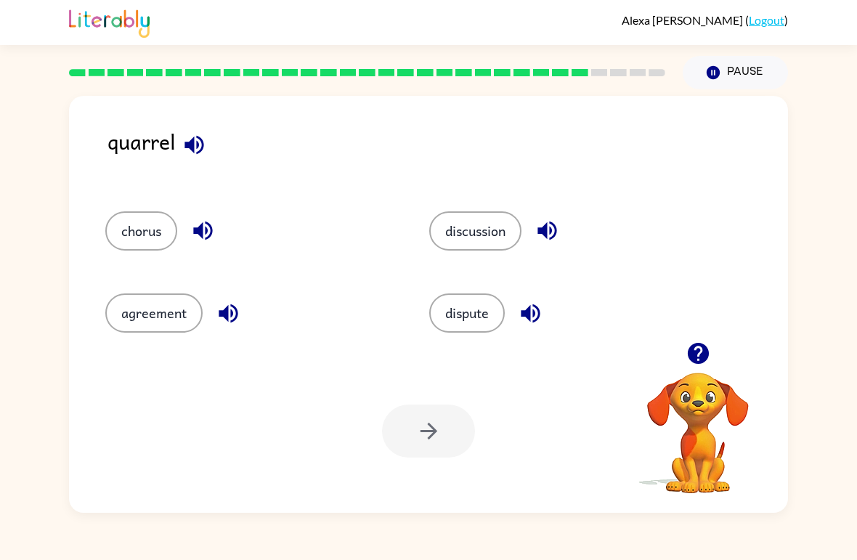
click at [214, 233] on icon "button" at bounding box center [202, 230] width 25 height 25
click at [206, 219] on icon "button" at bounding box center [202, 230] width 25 height 25
click at [248, 284] on div "agreement" at bounding box center [240, 307] width 324 height 82
click at [236, 307] on icon "button" at bounding box center [228, 313] width 25 height 25
click at [567, 219] on div "discussion" at bounding box center [574, 230] width 291 height 39
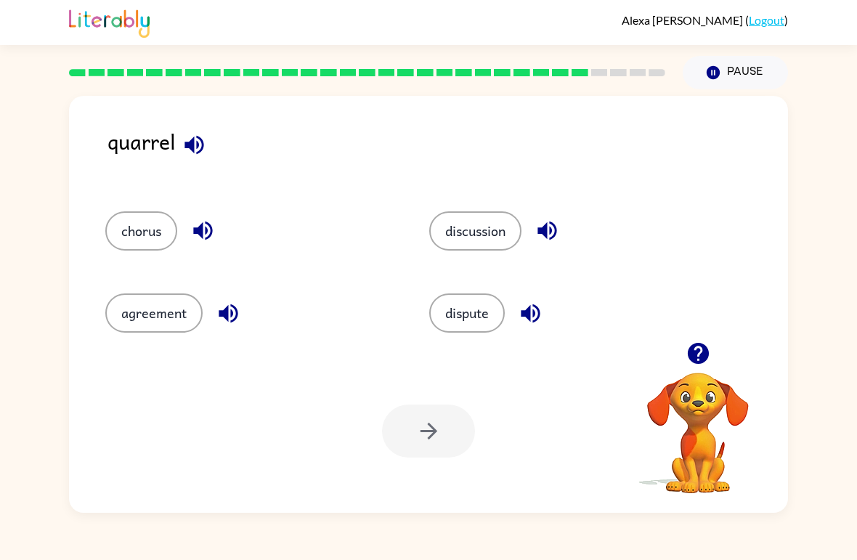
click at [541, 222] on icon "button" at bounding box center [547, 230] width 25 height 25
click at [543, 304] on icon "button" at bounding box center [530, 313] width 25 height 25
click at [187, 302] on button "agreement" at bounding box center [153, 312] width 97 height 39
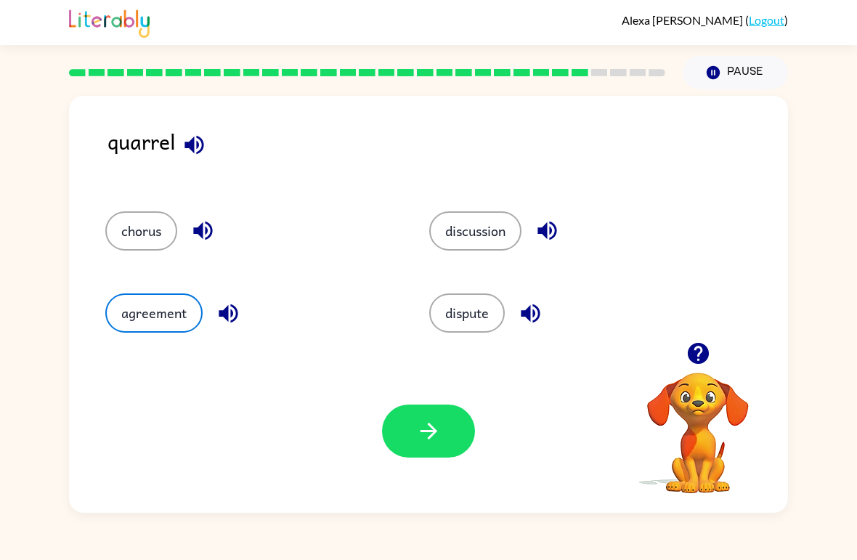
click at [442, 434] on button "button" at bounding box center [428, 431] width 93 height 53
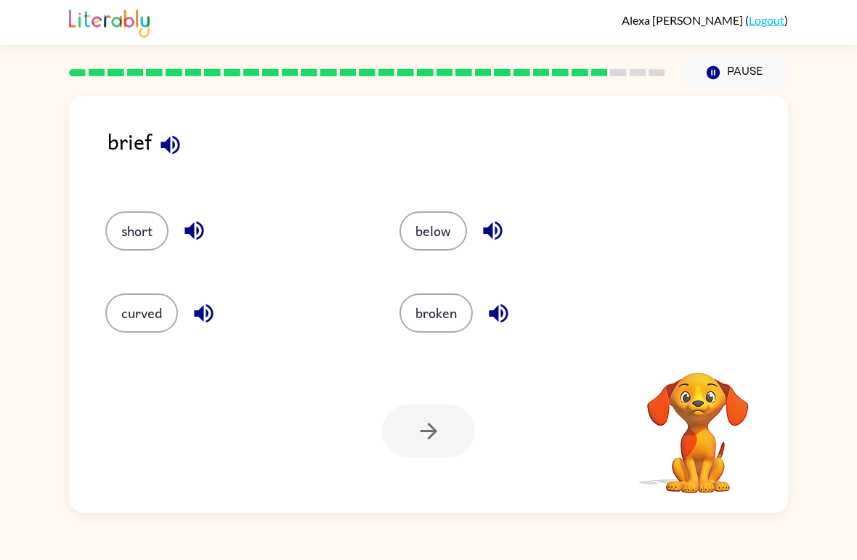
click at [179, 145] on icon "button" at bounding box center [170, 144] width 19 height 19
click at [169, 159] on button "button" at bounding box center [170, 144] width 37 height 37
click at [203, 226] on icon "button" at bounding box center [194, 230] width 25 height 25
click at [208, 222] on button "button" at bounding box center [194, 230] width 37 height 37
click at [222, 316] on button "button" at bounding box center [203, 313] width 37 height 37
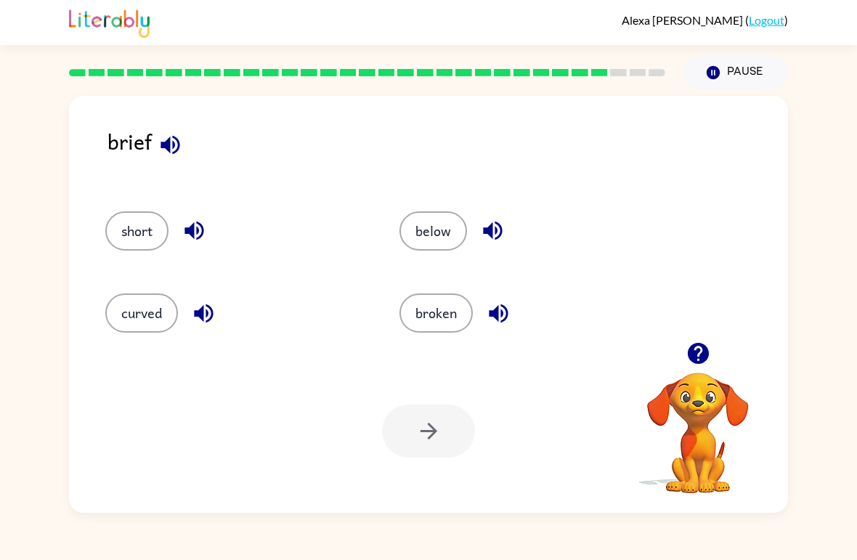
click at [543, 228] on div "below" at bounding box center [530, 230] width 261 height 39
click at [508, 231] on button "button" at bounding box center [492, 230] width 37 height 37
click at [514, 305] on button "button" at bounding box center [498, 313] width 37 height 37
click at [451, 227] on button "below" at bounding box center [434, 230] width 68 height 39
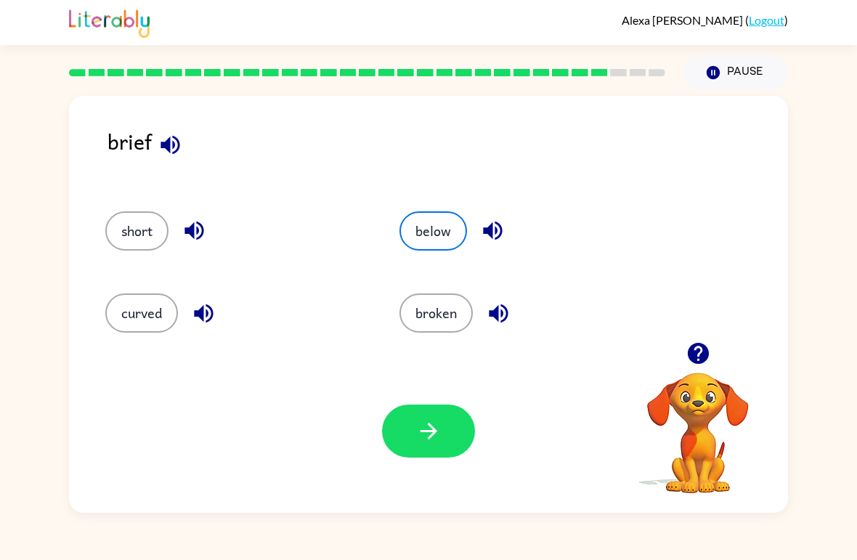
click at [456, 418] on button "button" at bounding box center [428, 431] width 93 height 53
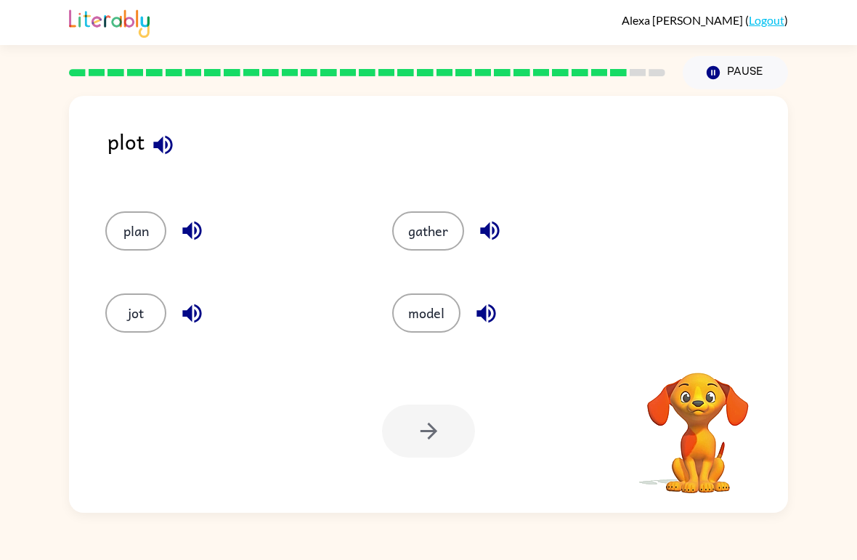
click at [170, 146] on icon "button" at bounding box center [162, 144] width 25 height 25
click at [456, 229] on button "gather" at bounding box center [428, 230] width 72 height 39
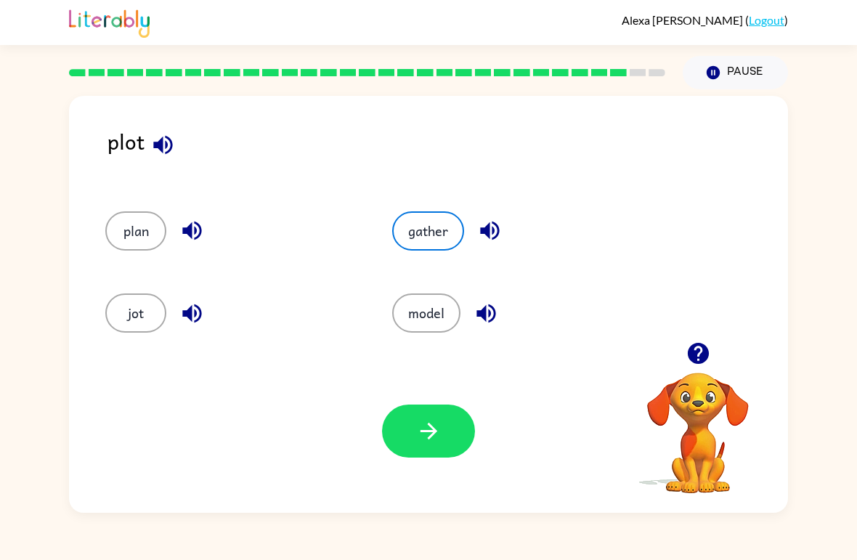
click at [450, 406] on button "button" at bounding box center [428, 431] width 93 height 53
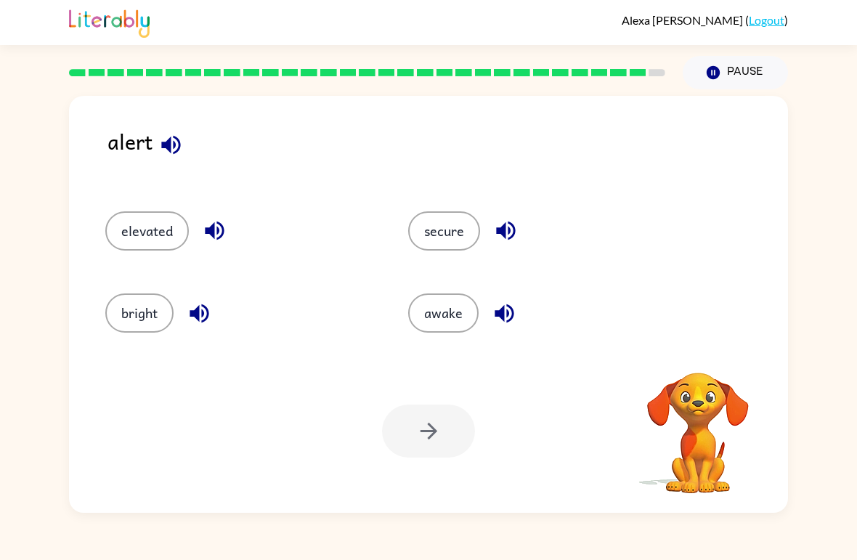
click at [174, 158] on icon "button" at bounding box center [170, 144] width 25 height 25
click at [215, 246] on button "button" at bounding box center [214, 230] width 37 height 37
click at [214, 320] on button "button" at bounding box center [199, 313] width 37 height 37
click at [515, 221] on icon "button" at bounding box center [505, 230] width 25 height 25
click at [524, 306] on div "awake" at bounding box center [542, 312] width 269 height 39
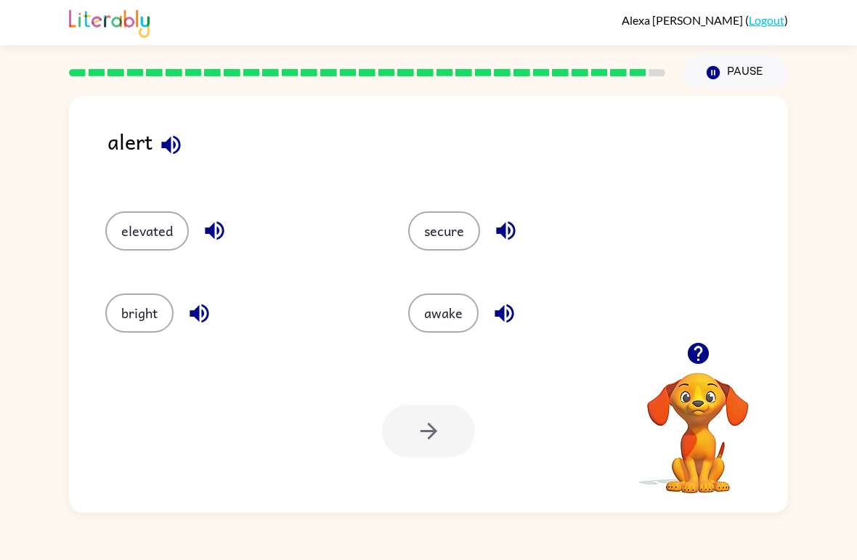
click at [515, 310] on icon "button" at bounding box center [504, 313] width 25 height 25
click at [463, 237] on button "secure" at bounding box center [444, 230] width 72 height 39
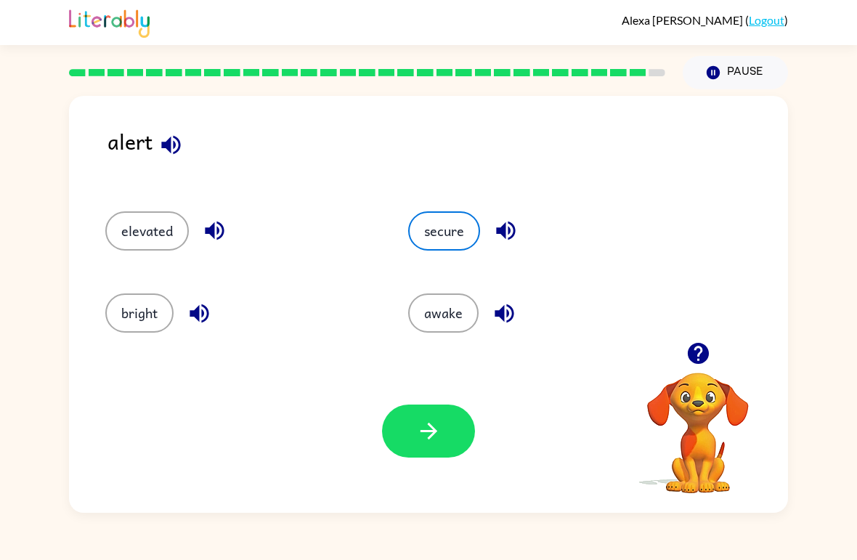
click at [450, 297] on button "awake" at bounding box center [443, 312] width 70 height 39
click at [473, 423] on button "button" at bounding box center [428, 431] width 93 height 53
